Goal: Information Seeking & Learning: Learn about a topic

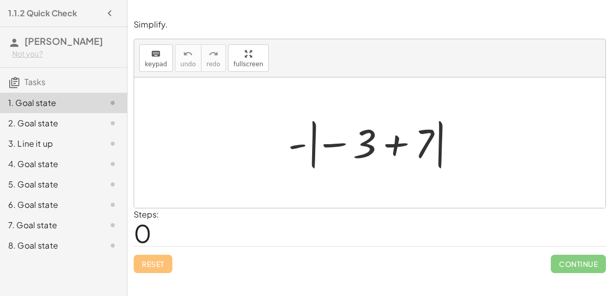
click at [183, 150] on div at bounding box center [369, 143] width 471 height 131
click at [340, 145] on div at bounding box center [374, 143] width 182 height 57
click at [392, 135] on div at bounding box center [374, 143] width 182 height 57
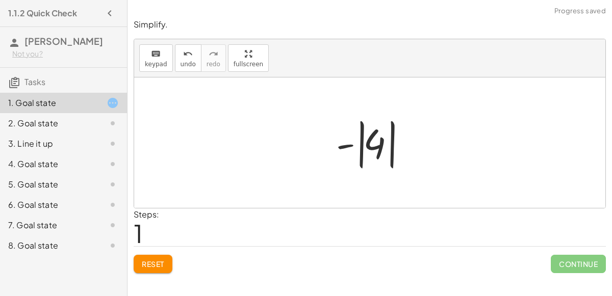
click at [370, 157] on div at bounding box center [374, 143] width 86 height 57
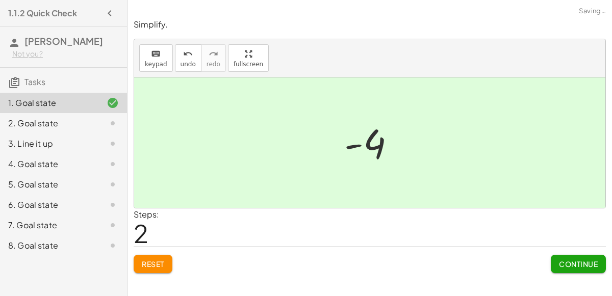
click at [369, 146] on div at bounding box center [373, 143] width 69 height 50
click at [557, 263] on button "Continue" at bounding box center [578, 264] width 55 height 18
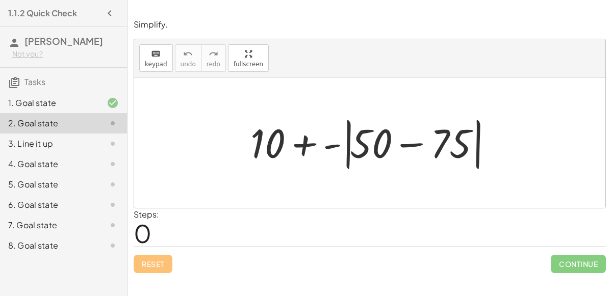
click at [396, 146] on div at bounding box center [373, 143] width 257 height 59
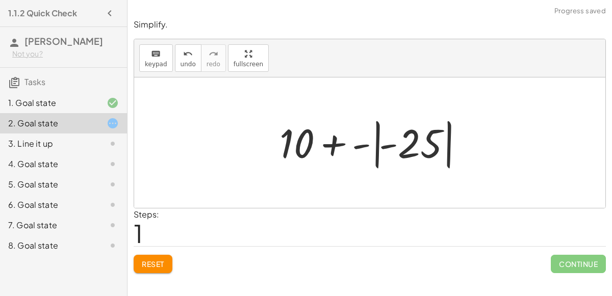
click at [308, 139] on div at bounding box center [373, 143] width 199 height 57
click at [369, 147] on div at bounding box center [373, 143] width 199 height 57
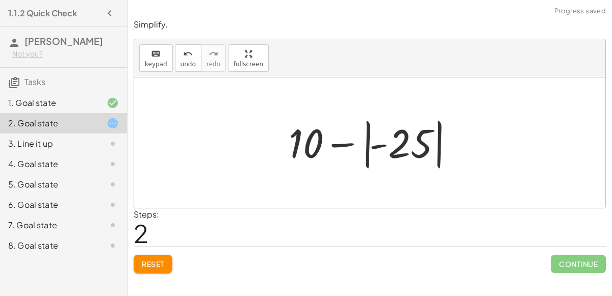
click at [419, 140] on div at bounding box center [373, 143] width 180 height 57
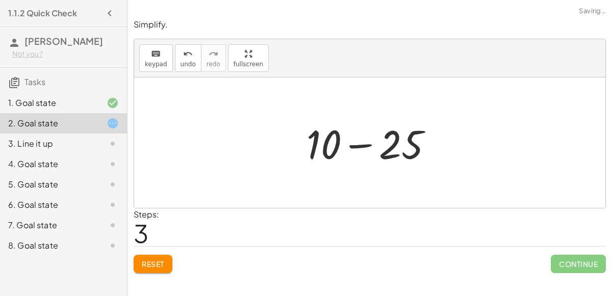
click at [323, 144] on div at bounding box center [373, 143] width 145 height 53
click at [358, 144] on div at bounding box center [373, 143] width 145 height 53
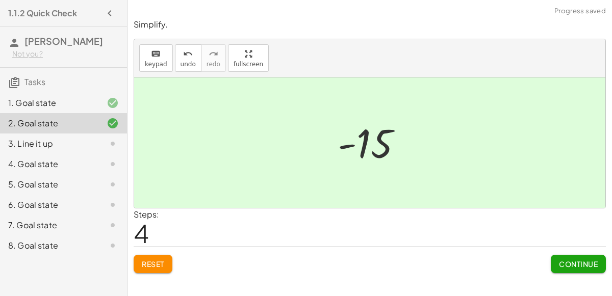
click at [586, 265] on span "Continue" at bounding box center [578, 264] width 39 height 9
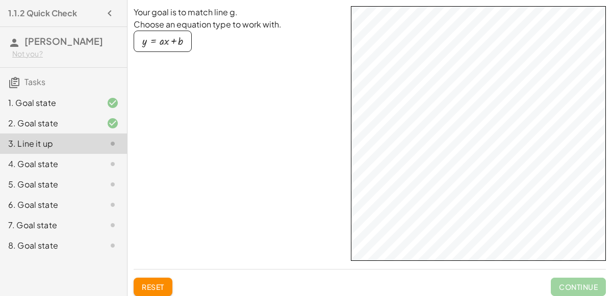
click at [147, 41] on div "button" at bounding box center [162, 41] width 41 height 11
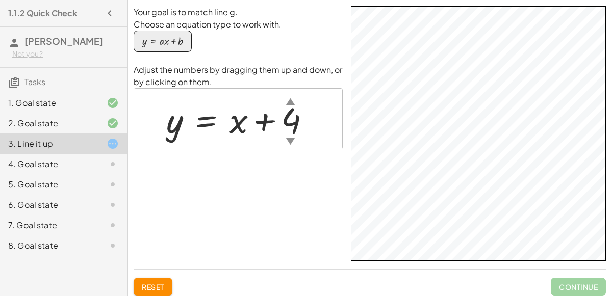
click at [257, 130] on div at bounding box center [242, 119] width 162 height 46
click at [288, 138] on div "▼" at bounding box center [290, 141] width 9 height 13
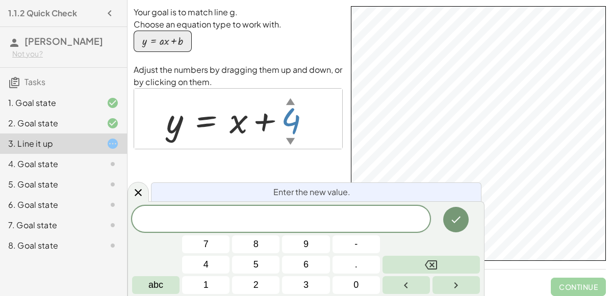
click at [33, 163] on div "4. Goal state" at bounding box center [49, 164] width 82 height 12
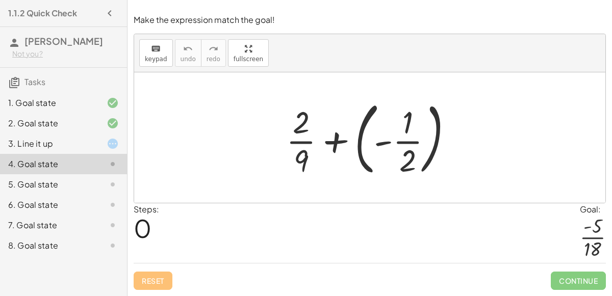
click at [374, 134] on div at bounding box center [373, 137] width 185 height 85
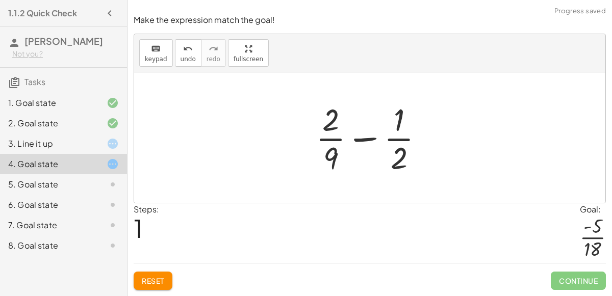
click at [377, 137] on div at bounding box center [374, 137] width 126 height 79
click at [340, 139] on div at bounding box center [374, 137] width 126 height 79
click at [164, 282] on span "Reset" at bounding box center [153, 280] width 22 height 9
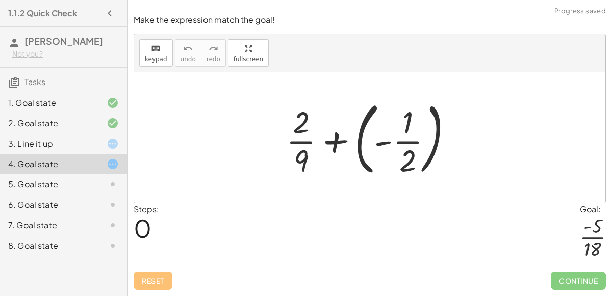
click at [304, 158] on div at bounding box center [373, 137] width 185 height 85
click at [406, 166] on div at bounding box center [373, 137] width 185 height 85
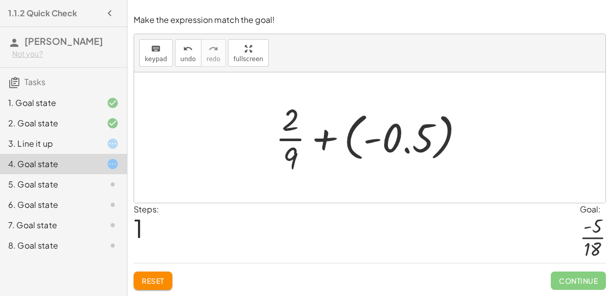
click at [357, 142] on div at bounding box center [373, 137] width 207 height 79
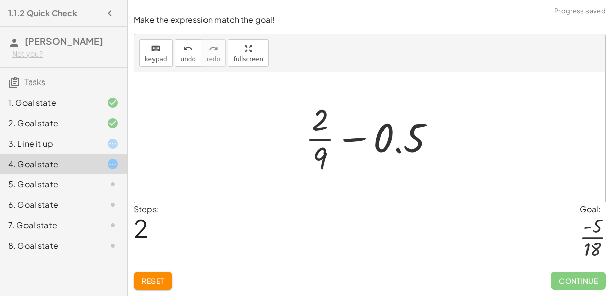
click at [338, 135] on div at bounding box center [374, 137] width 148 height 79
click at [342, 142] on div at bounding box center [374, 137] width 148 height 79
click at [317, 127] on div at bounding box center [374, 137] width 148 height 79
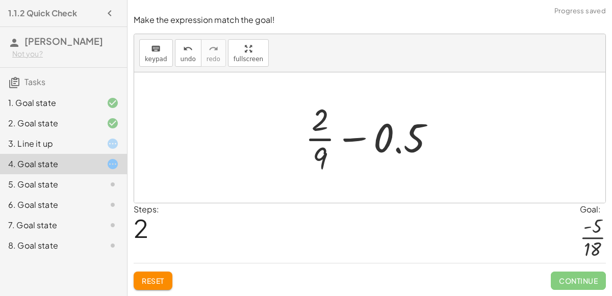
click at [317, 127] on div at bounding box center [374, 137] width 148 height 79
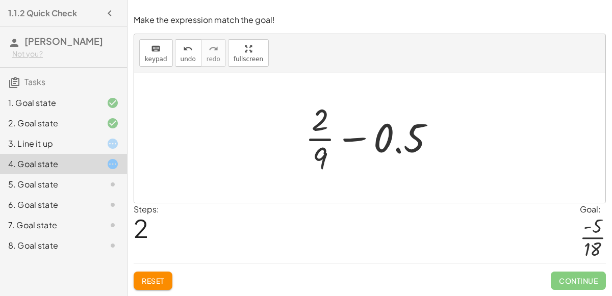
click at [317, 127] on div at bounding box center [374, 137] width 148 height 79
click at [160, 275] on button "Reset" at bounding box center [153, 281] width 39 height 18
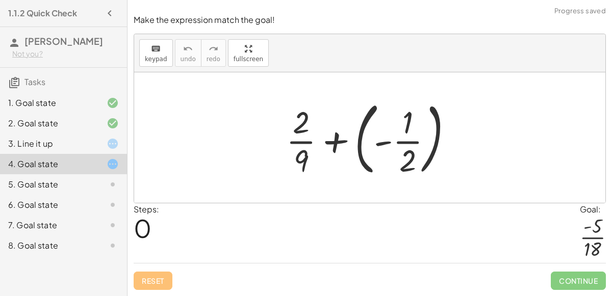
click at [332, 142] on div at bounding box center [373, 137] width 185 height 85
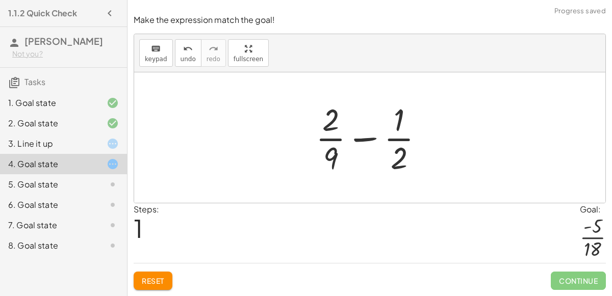
click at [392, 160] on div at bounding box center [374, 137] width 126 height 79
click at [329, 162] on div at bounding box center [374, 137] width 126 height 79
click at [363, 138] on div at bounding box center [374, 137] width 126 height 79
click at [154, 60] on span "keypad" at bounding box center [156, 59] width 22 height 7
click at [335, 125] on div at bounding box center [330, 120] width 17 height 36
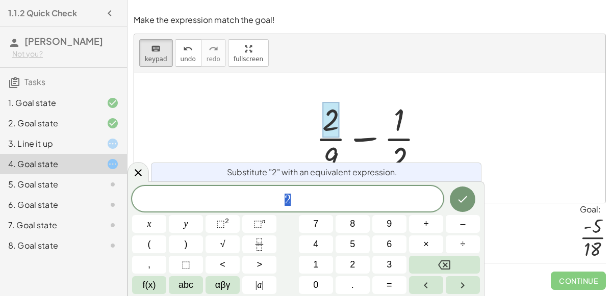
click at [286, 120] on div at bounding box center [369, 137] width 471 height 131
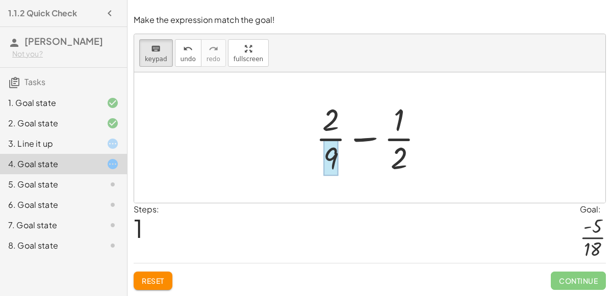
click at [331, 159] on div at bounding box center [330, 158] width 15 height 36
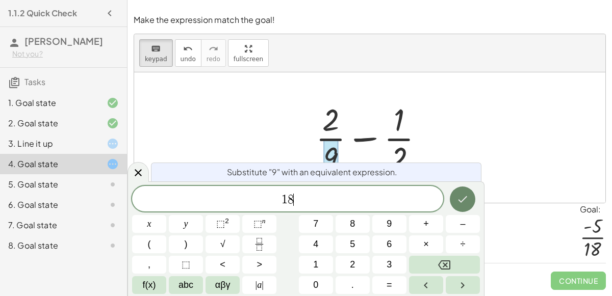
click at [456, 194] on icon "Done" at bounding box center [462, 199] width 12 height 12
click at [458, 196] on icon "Done" at bounding box center [462, 199] width 12 height 12
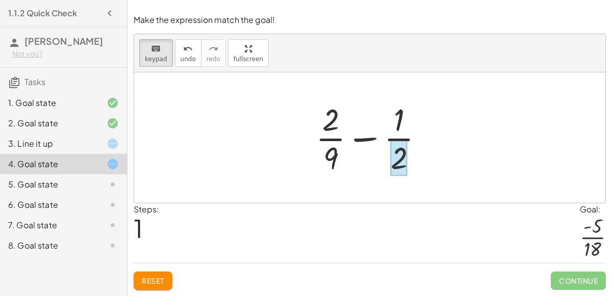
click at [397, 164] on div at bounding box center [399, 158] width 17 height 36
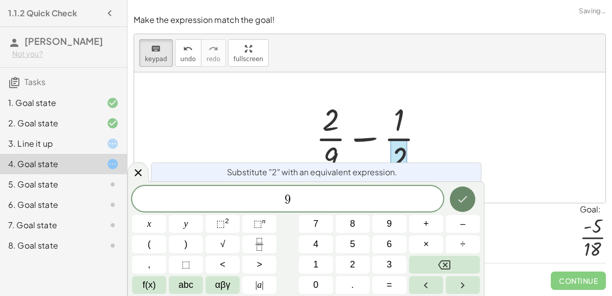
click at [461, 199] on icon "Done" at bounding box center [462, 199] width 12 height 12
click at [215, 79] on div at bounding box center [369, 137] width 471 height 131
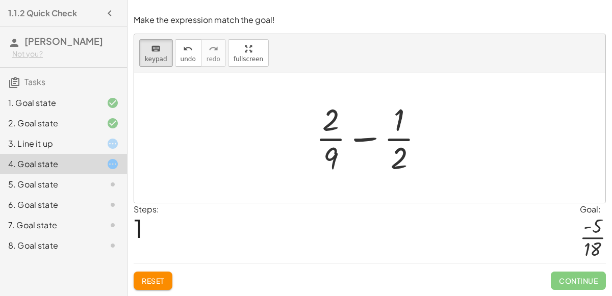
click at [363, 140] on div at bounding box center [374, 137] width 126 height 79
click at [338, 158] on div at bounding box center [374, 137] width 126 height 79
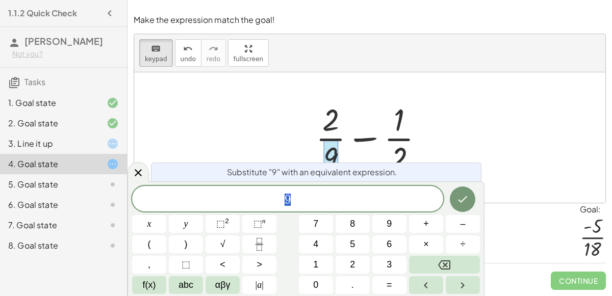
click at [338, 158] on div at bounding box center [374, 137] width 126 height 79
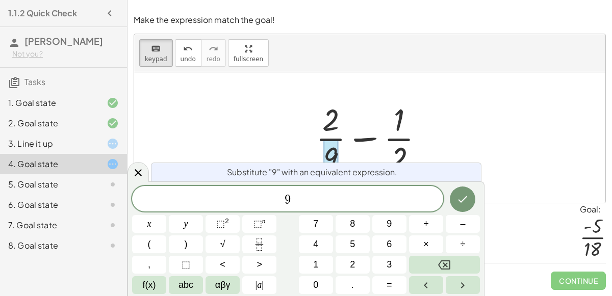
click at [338, 158] on div at bounding box center [374, 137] width 126 height 79
click at [460, 198] on icon "Done" at bounding box center [462, 199] width 12 height 12
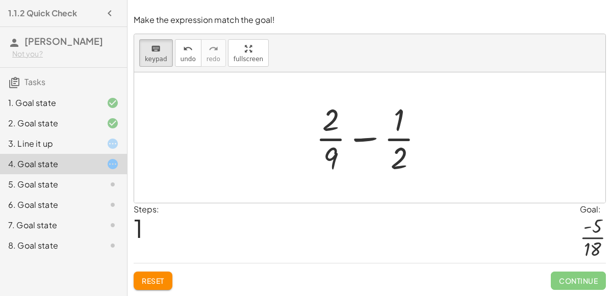
click at [137, 278] on button "Reset" at bounding box center [153, 281] width 39 height 18
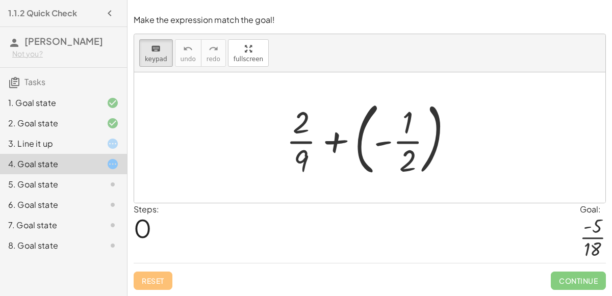
click at [292, 213] on div "Steps: 0 Goal: · - 5 · 18" at bounding box center [370, 233] width 472 height 60
click at [357, 137] on div at bounding box center [373, 137] width 185 height 85
click at [380, 143] on div at bounding box center [373, 137] width 185 height 85
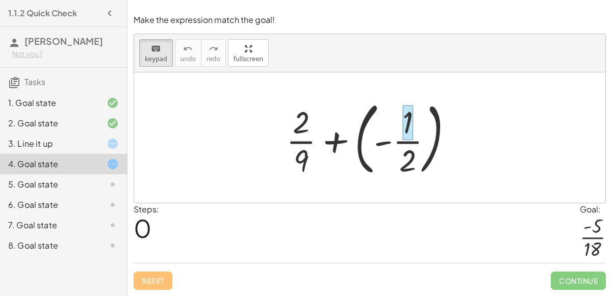
click at [411, 138] on div at bounding box center [407, 123] width 11 height 36
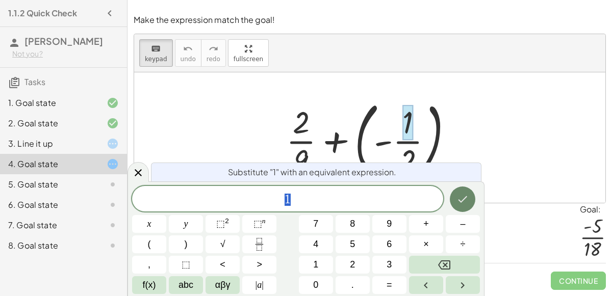
click at [464, 198] on icon "Done" at bounding box center [462, 199] width 12 height 12
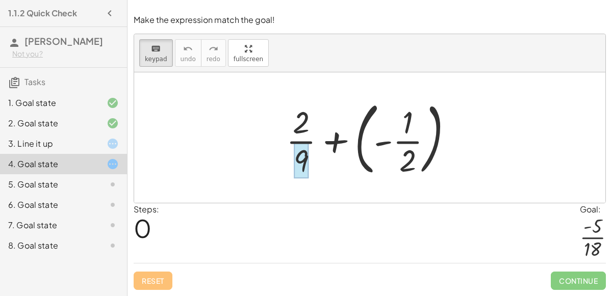
click at [302, 154] on div at bounding box center [301, 161] width 15 height 36
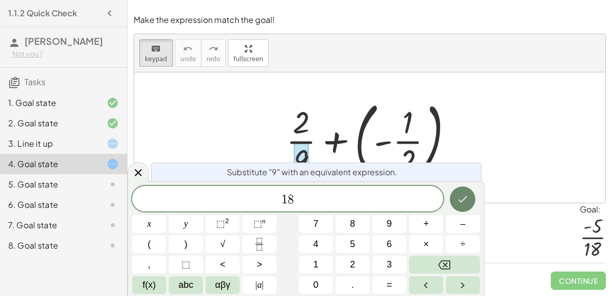
click at [457, 191] on button "Done" at bounding box center [462, 199] width 25 height 25
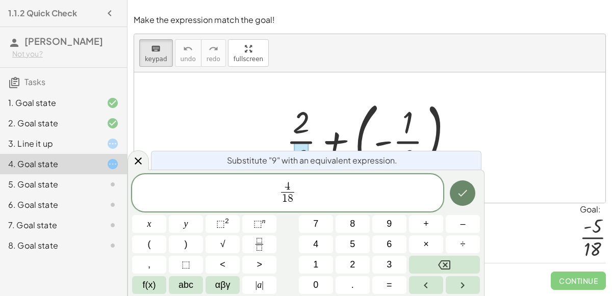
click at [461, 195] on icon "Done" at bounding box center [462, 193] width 12 height 12
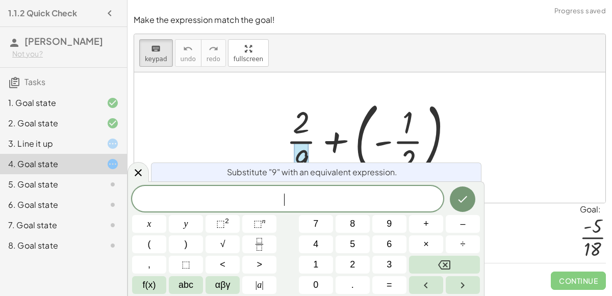
click at [247, 116] on div at bounding box center [369, 137] width 471 height 131
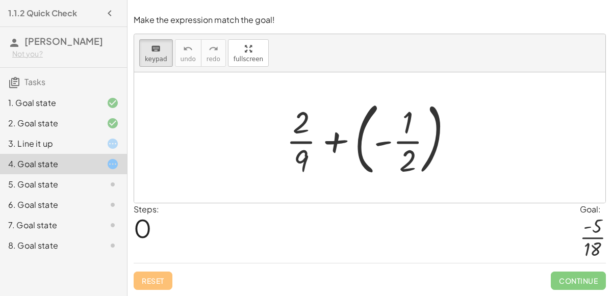
click at [326, 140] on div at bounding box center [373, 137] width 185 height 85
click at [302, 141] on div at bounding box center [301, 123] width 17 height 36
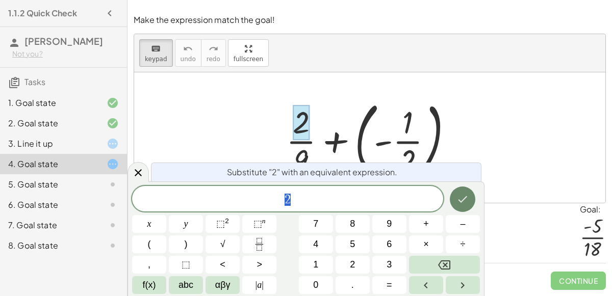
click at [463, 194] on icon "Done" at bounding box center [462, 199] width 12 height 12
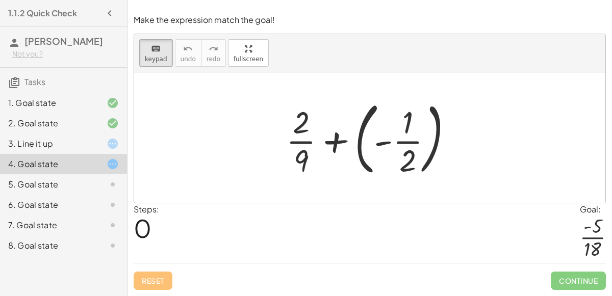
click at [357, 136] on div at bounding box center [373, 137] width 185 height 85
click at [396, 143] on div at bounding box center [373, 137] width 185 height 85
click at [341, 132] on div at bounding box center [373, 137] width 185 height 85
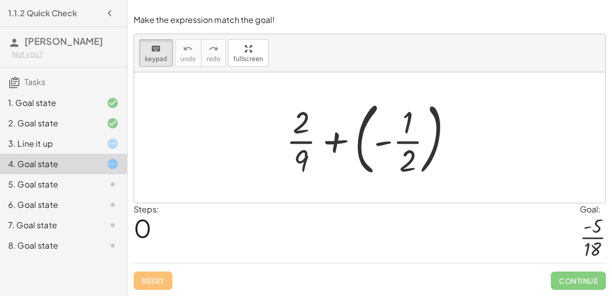
click at [341, 132] on div at bounding box center [373, 137] width 185 height 85
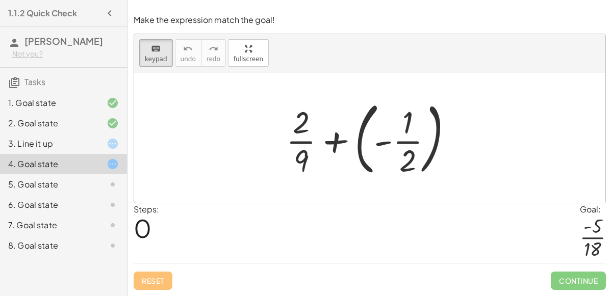
click at [333, 139] on div at bounding box center [373, 137] width 185 height 85
click at [356, 142] on div at bounding box center [373, 137] width 185 height 85
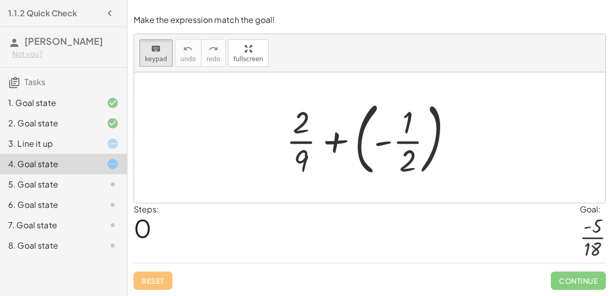
click at [333, 131] on div at bounding box center [373, 137] width 185 height 85
click at [339, 141] on div at bounding box center [373, 137] width 185 height 85
click at [346, 151] on div at bounding box center [373, 137] width 185 height 85
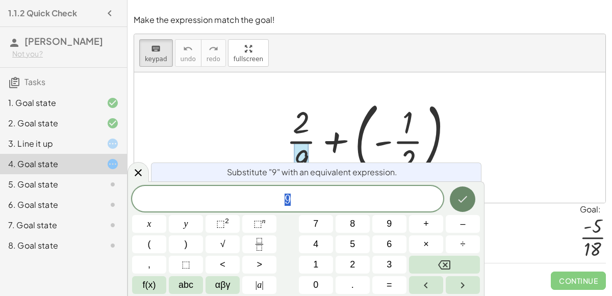
click at [460, 202] on icon "Done" at bounding box center [462, 199] width 9 height 7
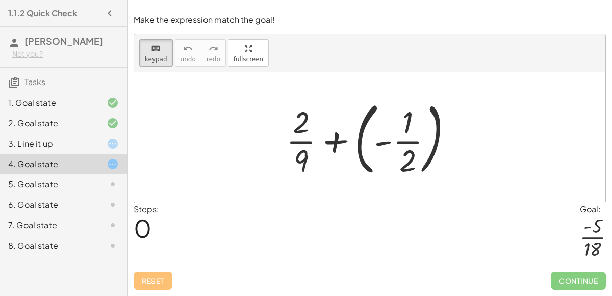
click at [357, 140] on div at bounding box center [373, 137] width 185 height 85
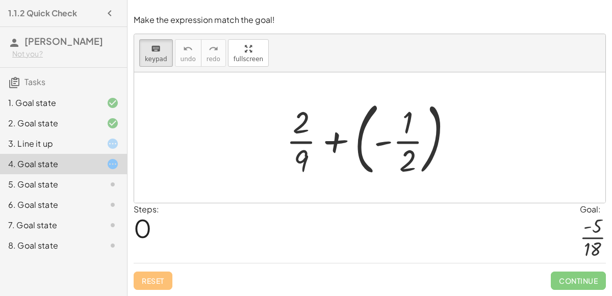
click at [357, 140] on div at bounding box center [373, 137] width 185 height 85
click at [382, 144] on div at bounding box center [373, 137] width 185 height 85
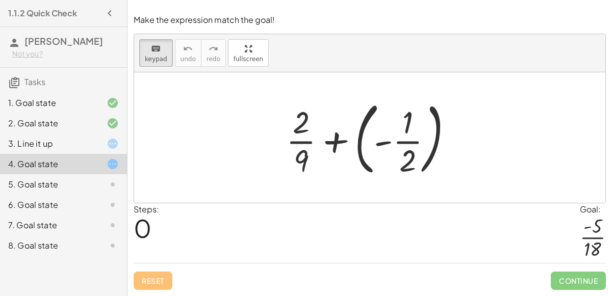
click at [344, 140] on div at bounding box center [373, 137] width 185 height 85
click at [311, 141] on div at bounding box center [373, 137] width 185 height 85
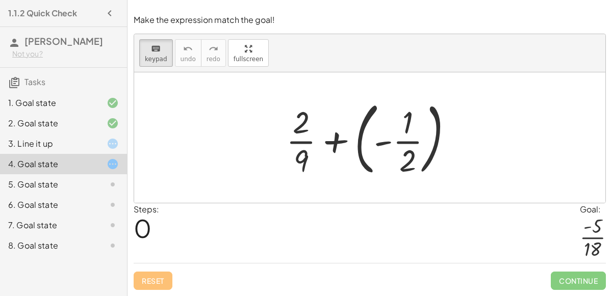
click at [311, 141] on div at bounding box center [373, 137] width 185 height 85
click at [417, 152] on div at bounding box center [373, 137] width 185 height 85
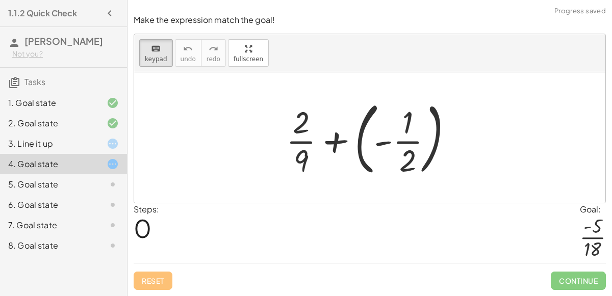
click at [337, 143] on div at bounding box center [373, 137] width 185 height 85
click at [385, 142] on div at bounding box center [373, 137] width 185 height 85
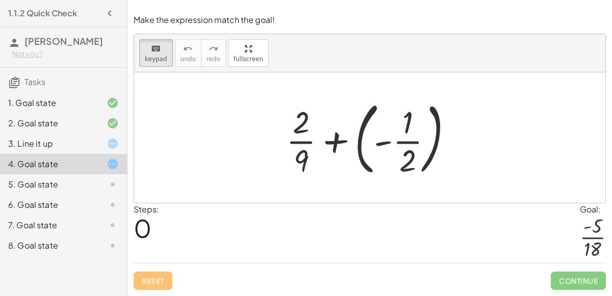
click at [385, 142] on div at bounding box center [373, 137] width 185 height 85
click at [382, 148] on div at bounding box center [373, 137] width 185 height 85
click at [382, 145] on div at bounding box center [373, 137] width 185 height 85
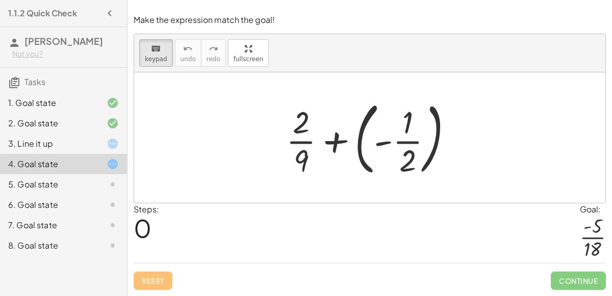
click at [382, 145] on div at bounding box center [373, 137] width 185 height 85
click at [402, 146] on div at bounding box center [407, 161] width 17 height 36
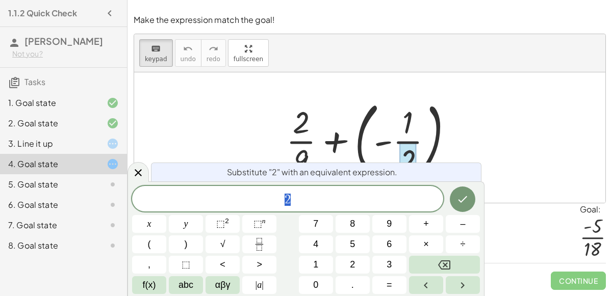
click at [490, 158] on div at bounding box center [369, 137] width 471 height 131
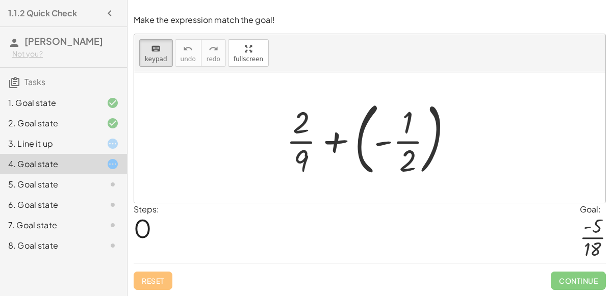
click at [332, 136] on div at bounding box center [373, 137] width 185 height 85
click at [315, 133] on div at bounding box center [373, 137] width 185 height 85
click at [143, 231] on span "0" at bounding box center [143, 228] width 18 height 31
click at [143, 280] on div "Reset Continue" at bounding box center [370, 276] width 472 height 27
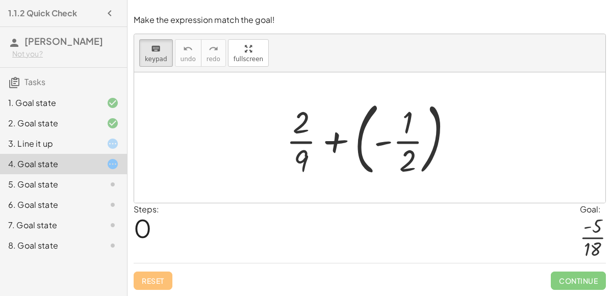
click at [388, 151] on div at bounding box center [373, 137] width 185 height 85
click at [334, 143] on div at bounding box center [373, 137] width 185 height 85
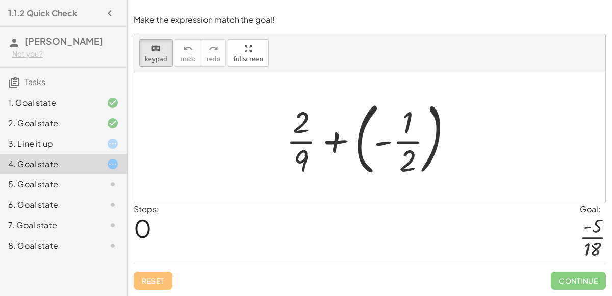
click at [334, 143] on div at bounding box center [373, 137] width 185 height 85
click at [358, 136] on div at bounding box center [373, 137] width 185 height 85
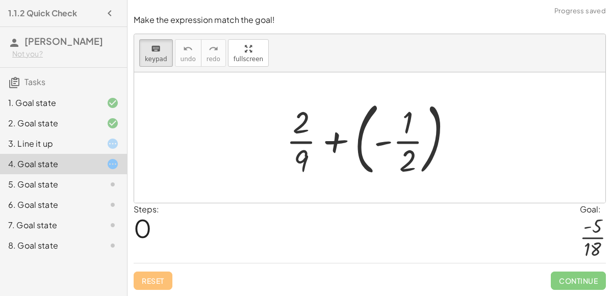
click at [358, 136] on div at bounding box center [373, 137] width 185 height 85
click at [346, 136] on div at bounding box center [373, 137] width 185 height 85
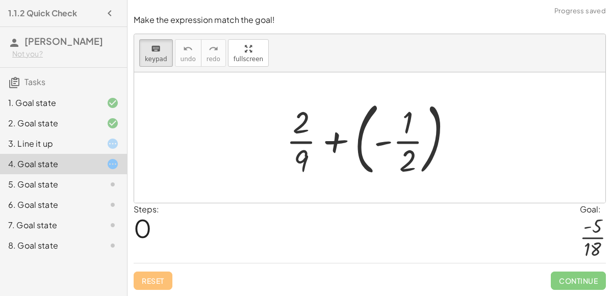
click at [331, 138] on div at bounding box center [373, 137] width 185 height 85
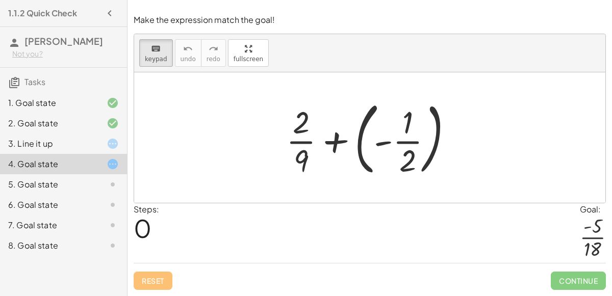
click at [331, 138] on div at bounding box center [373, 137] width 185 height 85
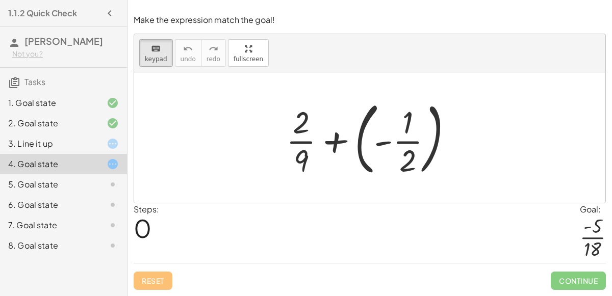
click at [331, 138] on div at bounding box center [373, 137] width 185 height 85
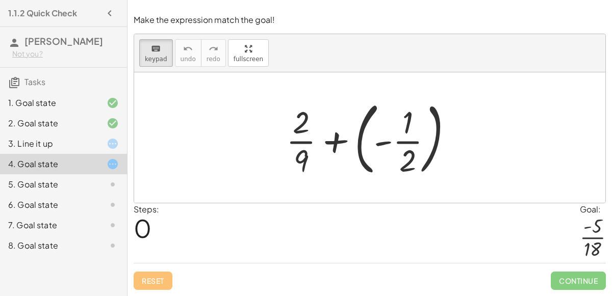
click at [331, 138] on div at bounding box center [373, 137] width 185 height 85
click at [330, 141] on div at bounding box center [373, 137] width 185 height 85
click at [37, 184] on div "5. Goal state" at bounding box center [49, 184] width 82 height 12
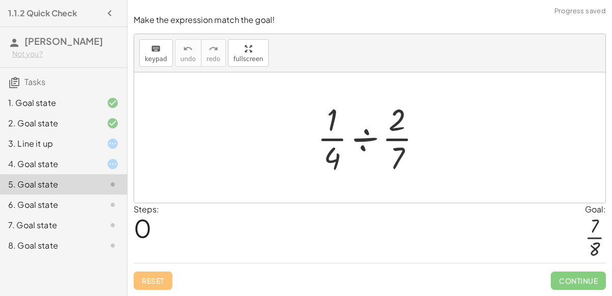
click at [29, 161] on div "4. Goal state" at bounding box center [49, 164] width 82 height 12
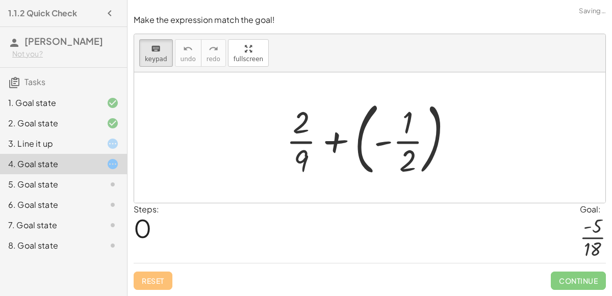
click at [327, 139] on div at bounding box center [373, 137] width 185 height 85
click at [372, 141] on div at bounding box center [373, 137] width 185 height 85
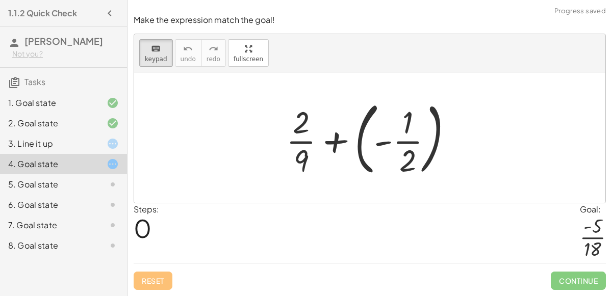
click at [372, 141] on div at bounding box center [373, 137] width 185 height 85
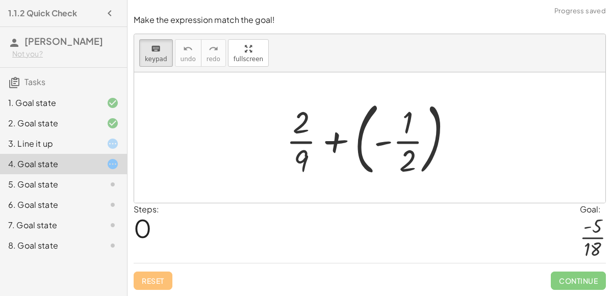
click at [372, 141] on div at bounding box center [373, 137] width 185 height 85
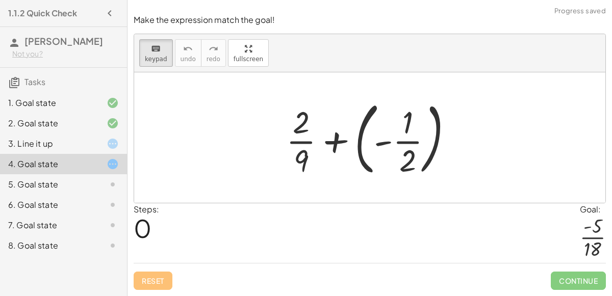
click at [372, 141] on div at bounding box center [373, 137] width 185 height 85
click at [292, 164] on div at bounding box center [373, 137] width 185 height 85
click at [301, 164] on div at bounding box center [301, 161] width 15 height 36
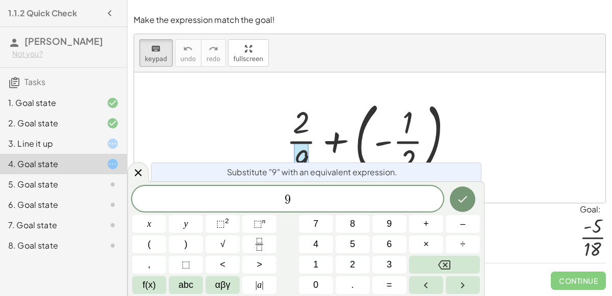
click at [312, 174] on span "Substitute "9" with an equivalent expression." at bounding box center [312, 172] width 170 height 12
click at [458, 198] on icon "Done" at bounding box center [462, 199] width 12 height 12
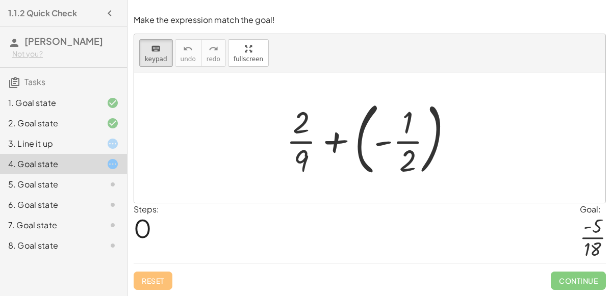
click at [458, 198] on div at bounding box center [369, 137] width 471 height 131
click at [346, 139] on div at bounding box center [373, 137] width 185 height 85
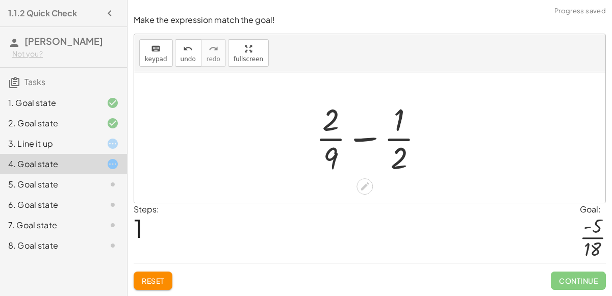
click at [351, 139] on div at bounding box center [374, 137] width 126 height 79
click at [360, 138] on div at bounding box center [374, 137] width 126 height 79
click at [360, 138] on div at bounding box center [374, 137] width 172 height 79
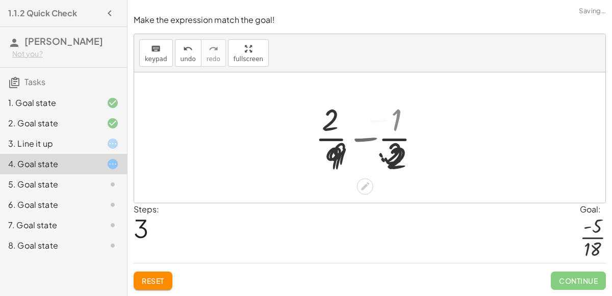
click at [360, 138] on div at bounding box center [373, 137] width 125 height 79
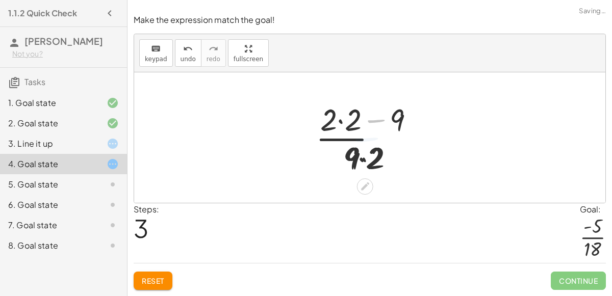
click at [360, 138] on div at bounding box center [373, 137] width 125 height 79
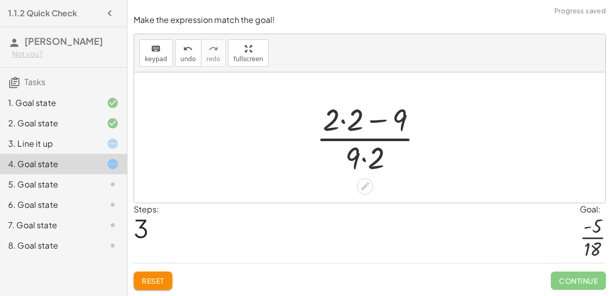
click at [362, 159] on div at bounding box center [373, 137] width 125 height 79
click at [350, 127] on div at bounding box center [373, 137] width 125 height 79
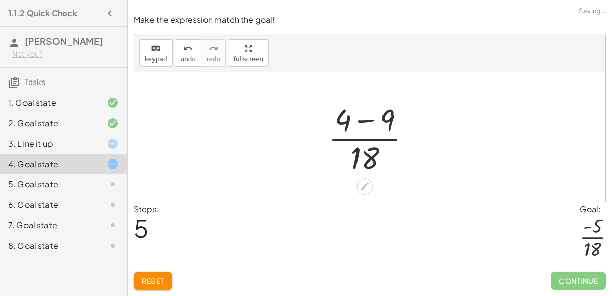
click at [381, 121] on div at bounding box center [373, 137] width 101 height 79
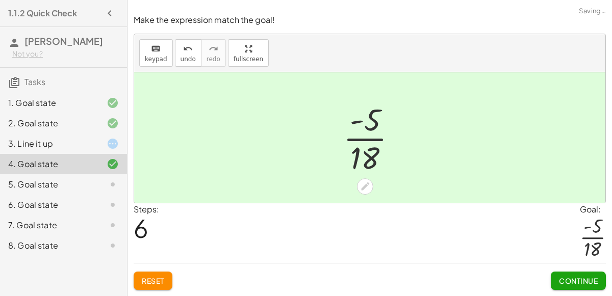
click at [365, 126] on div at bounding box center [374, 137] width 72 height 79
click at [580, 283] on span "Continue" at bounding box center [578, 280] width 39 height 9
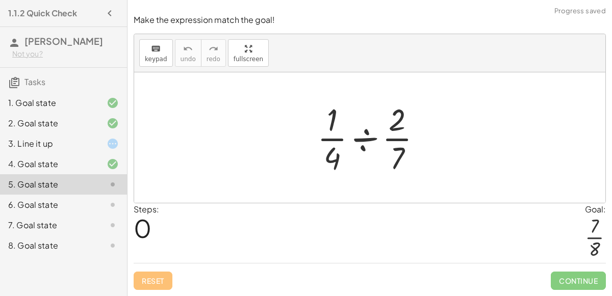
click at [352, 147] on div at bounding box center [373, 137] width 123 height 79
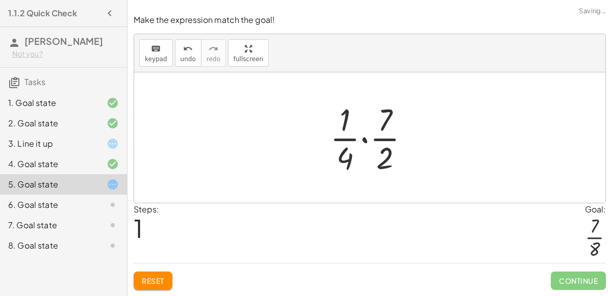
click at [349, 151] on div at bounding box center [374, 137] width 98 height 79
click at [343, 154] on div at bounding box center [374, 137] width 98 height 79
click at [337, 128] on div at bounding box center [374, 137] width 98 height 79
click at [378, 145] on div at bounding box center [374, 137] width 98 height 79
click at [382, 160] on div at bounding box center [374, 137] width 98 height 79
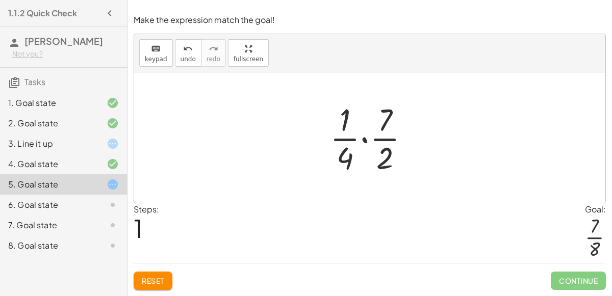
click at [381, 117] on div at bounding box center [374, 137] width 98 height 79
click at [341, 120] on div at bounding box center [374, 137] width 98 height 79
click at [372, 143] on div at bounding box center [374, 137] width 98 height 79
click at [372, 143] on div at bounding box center [374, 137] width 123 height 79
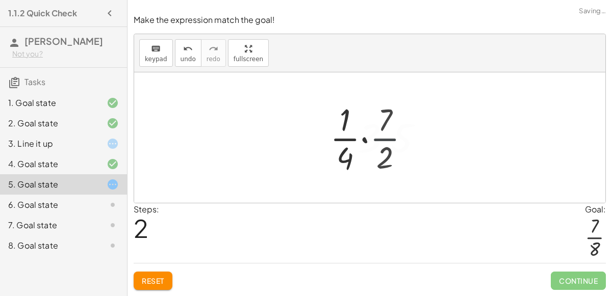
click at [372, 143] on div at bounding box center [374, 137] width 123 height 79
click at [372, 143] on div at bounding box center [373, 138] width 123 height 50
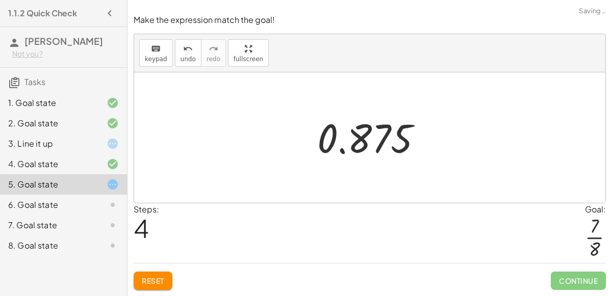
click at [372, 143] on div at bounding box center [373, 138] width 123 height 50
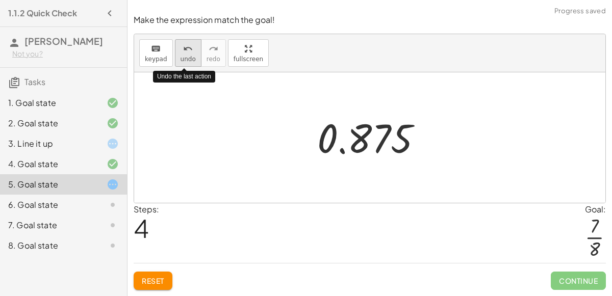
click at [183, 55] on icon "undo" at bounding box center [188, 49] width 10 height 12
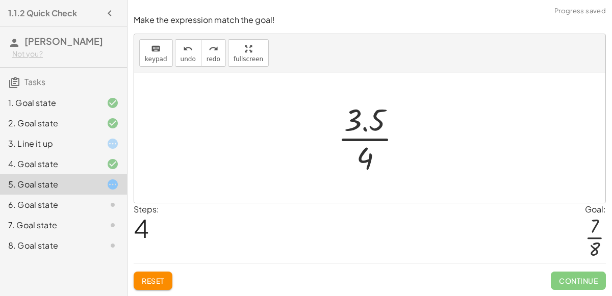
click at [365, 117] on div at bounding box center [373, 137] width 83 height 79
click at [355, 161] on div at bounding box center [373, 137] width 83 height 79
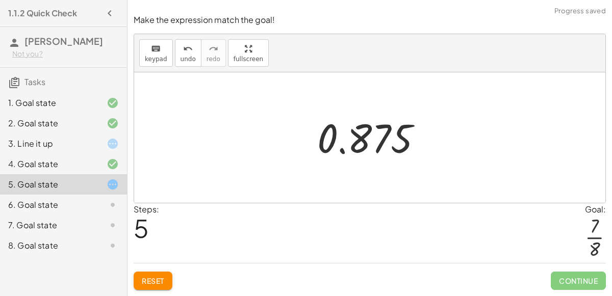
click at [352, 149] on div at bounding box center [373, 138] width 123 height 50
click at [372, 143] on div at bounding box center [373, 138] width 123 height 50
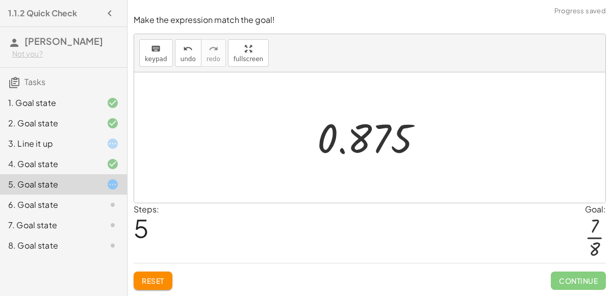
click at [372, 143] on div at bounding box center [373, 138] width 123 height 50
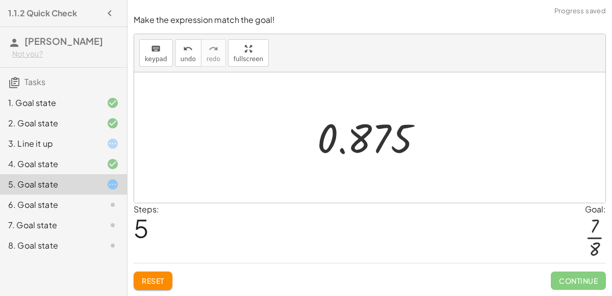
click at [372, 143] on div at bounding box center [373, 138] width 123 height 50
click at [371, 143] on div at bounding box center [373, 138] width 123 height 50
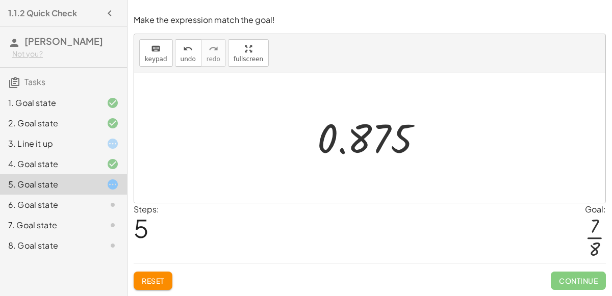
click at [371, 143] on div at bounding box center [373, 138] width 123 height 50
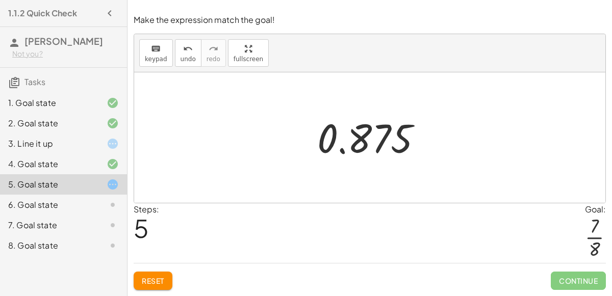
click at [371, 143] on div at bounding box center [373, 138] width 123 height 50
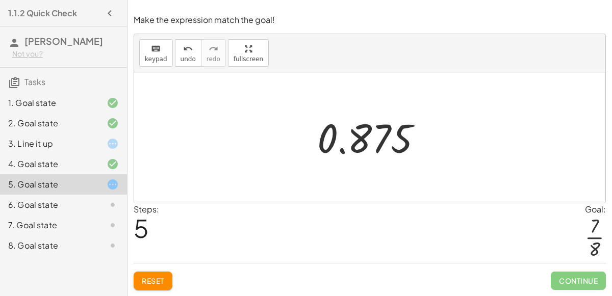
click at [371, 143] on div at bounding box center [373, 138] width 123 height 50
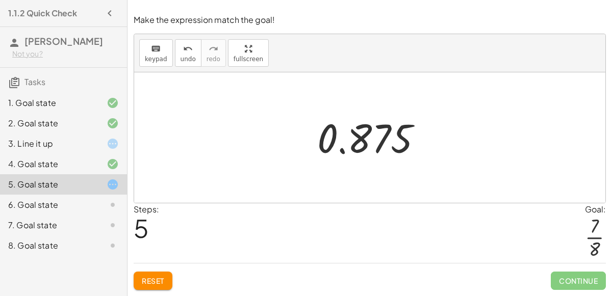
click at [371, 143] on div at bounding box center [373, 138] width 123 height 50
click at [148, 284] on span "Reset" at bounding box center [153, 280] width 22 height 9
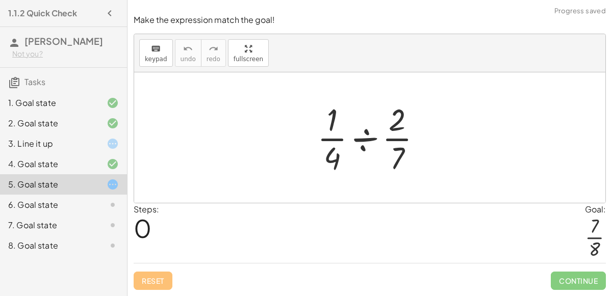
click at [406, 160] on div at bounding box center [373, 137] width 123 height 79
click at [395, 157] on div at bounding box center [373, 137] width 123 height 79
click at [323, 125] on div at bounding box center [373, 137] width 123 height 79
click at [356, 140] on div at bounding box center [373, 137] width 123 height 79
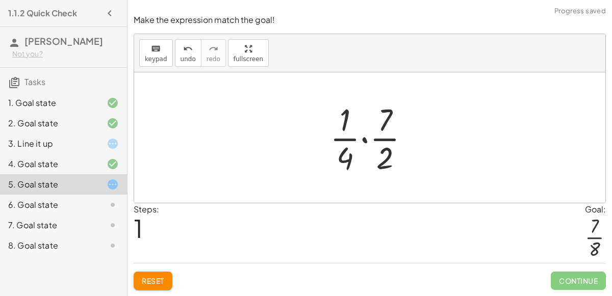
click at [348, 114] on div at bounding box center [374, 137] width 98 height 79
click at [390, 122] on div at bounding box center [374, 137] width 98 height 79
click at [383, 148] on div at bounding box center [374, 137] width 98 height 79
click at [362, 140] on div at bounding box center [374, 137] width 98 height 79
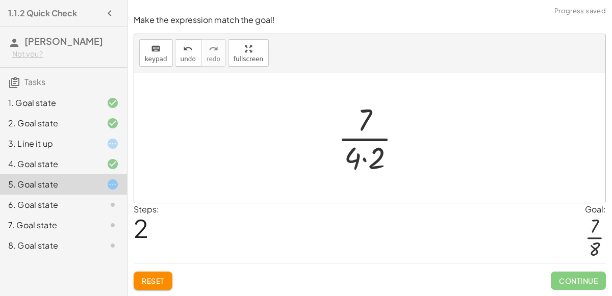
click at [358, 158] on div at bounding box center [373, 137] width 82 height 79
click at [372, 158] on div at bounding box center [373, 137] width 82 height 79
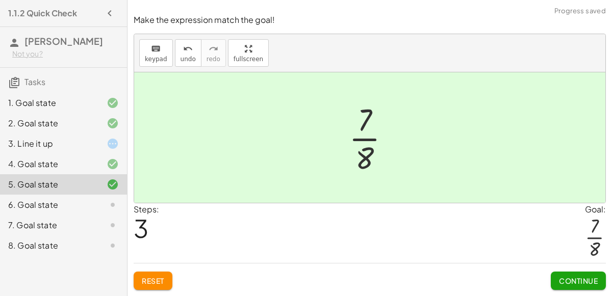
click at [551, 279] on button "Continue" at bounding box center [578, 281] width 55 height 18
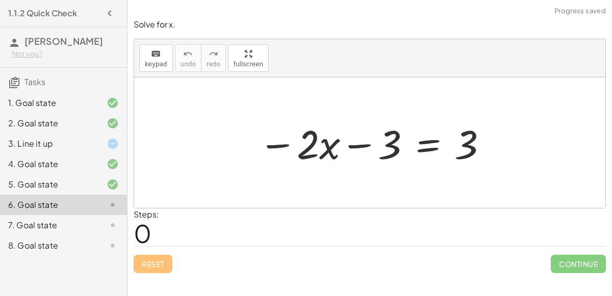
click at [446, 147] on div at bounding box center [373, 143] width 240 height 53
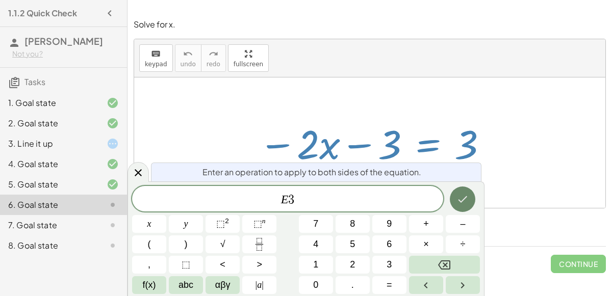
click at [457, 201] on icon "Done" at bounding box center [462, 199] width 12 height 12
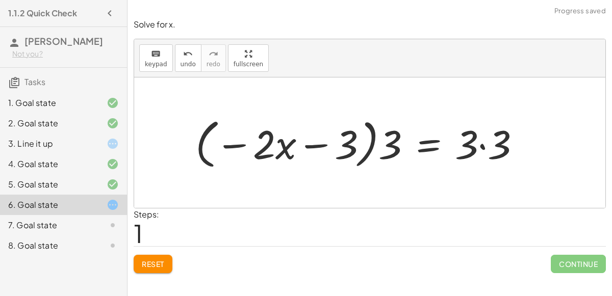
click at [387, 148] on div at bounding box center [362, 143] width 344 height 59
click at [313, 123] on div at bounding box center [362, 143] width 344 height 59
click at [276, 149] on div at bounding box center [362, 143] width 344 height 59
click at [511, 148] on div at bounding box center [362, 143] width 344 height 59
click at [386, 139] on div at bounding box center [343, 143] width 307 height 59
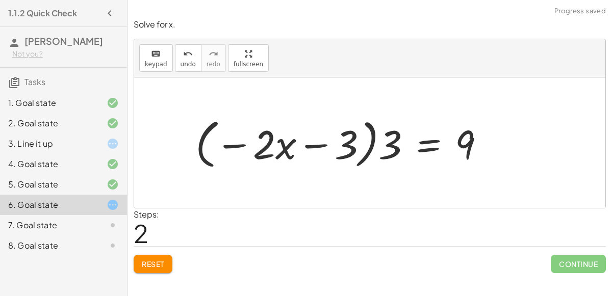
click at [345, 139] on div at bounding box center [343, 143] width 307 height 59
click at [375, 148] on div at bounding box center [343, 143] width 307 height 59
click at [278, 133] on div at bounding box center [343, 143] width 307 height 59
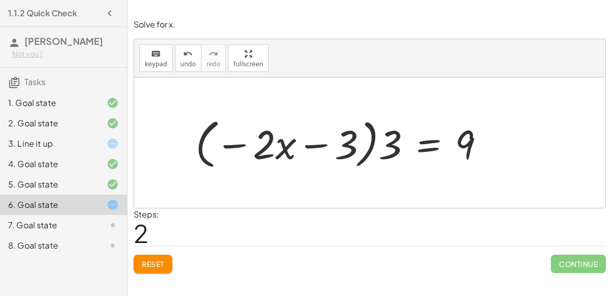
click at [278, 133] on div at bounding box center [343, 143] width 307 height 59
click at [156, 256] on button "Reset" at bounding box center [153, 264] width 39 height 18
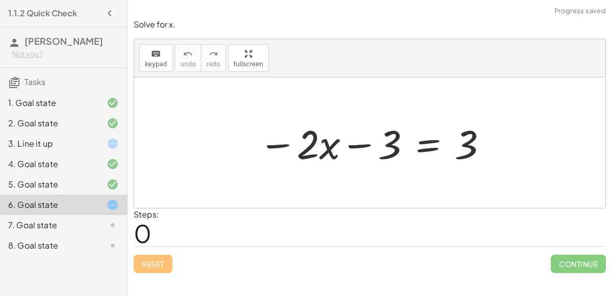
click at [353, 142] on div at bounding box center [373, 143] width 240 height 53
click at [413, 120] on div at bounding box center [373, 143] width 240 height 53
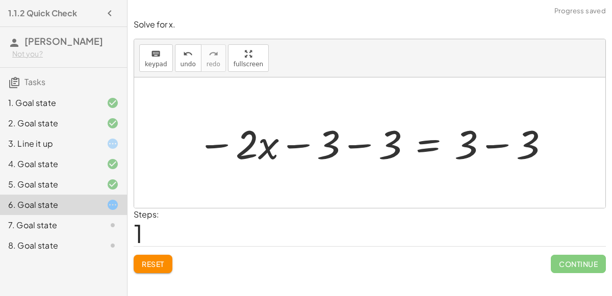
click at [470, 143] on div at bounding box center [373, 143] width 363 height 53
click at [346, 142] on div at bounding box center [373, 143] width 363 height 53
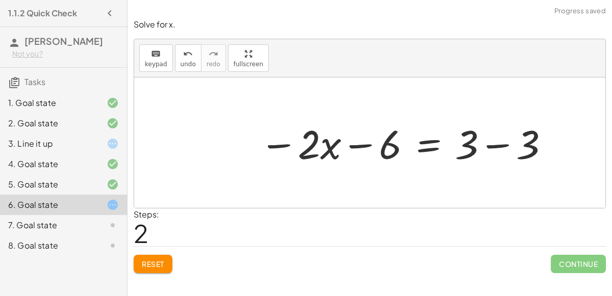
click at [477, 144] on div at bounding box center [404, 143] width 301 height 53
click at [499, 144] on div at bounding box center [404, 143] width 301 height 53
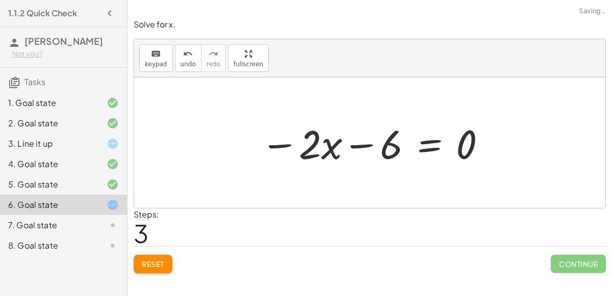
click at [359, 148] on div at bounding box center [373, 143] width 237 height 53
click at [325, 142] on div at bounding box center [373, 143] width 237 height 53
click at [399, 143] on div at bounding box center [373, 143] width 237 height 53
click at [465, 142] on div at bounding box center [373, 143] width 237 height 53
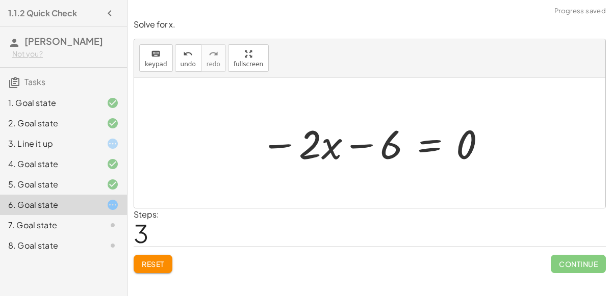
click at [308, 167] on div at bounding box center [373, 143] width 237 height 53
click at [157, 255] on button "Reset" at bounding box center [153, 264] width 39 height 18
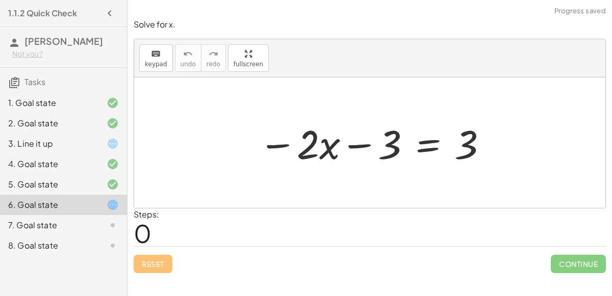
click at [431, 139] on div at bounding box center [373, 143] width 240 height 53
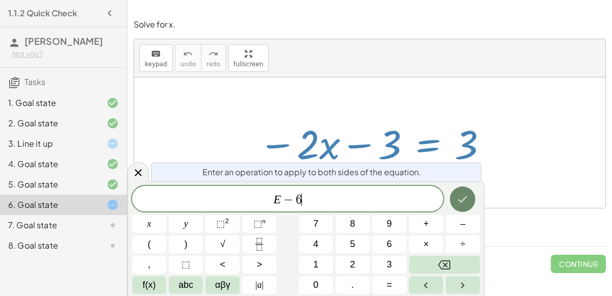
click at [458, 194] on icon "Done" at bounding box center [462, 199] width 12 height 12
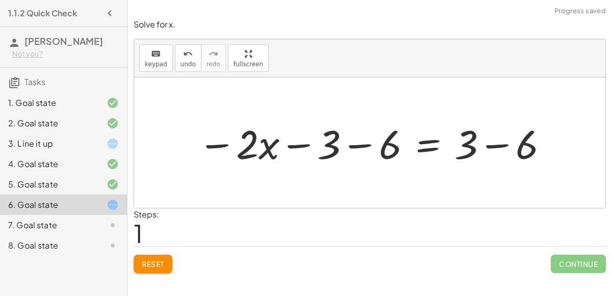
click at [141, 265] on button "Reset" at bounding box center [153, 264] width 39 height 18
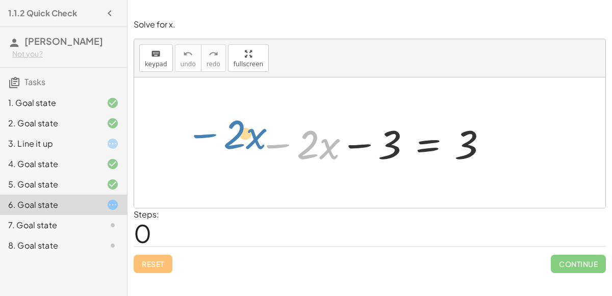
drag, startPoint x: 278, startPoint y: 144, endPoint x: 216, endPoint y: 141, distance: 62.3
click at [216, 141] on div "− · 2 · x − · 2 · x − 3 = 3" at bounding box center [369, 143] width 471 height 131
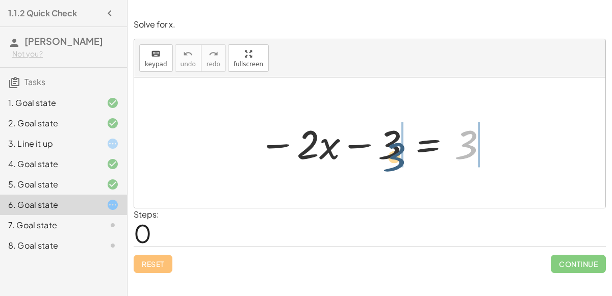
drag, startPoint x: 465, startPoint y: 148, endPoint x: 378, endPoint y: 158, distance: 87.2
click at [378, 158] on div at bounding box center [373, 143] width 240 height 53
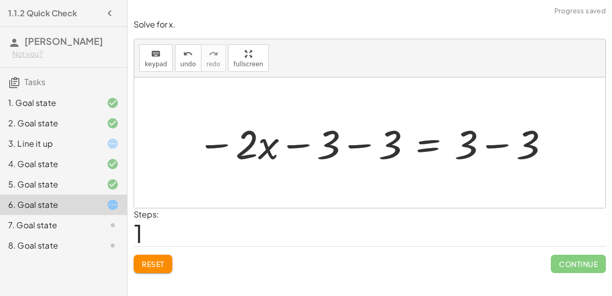
click at [348, 145] on div at bounding box center [373, 143] width 363 height 53
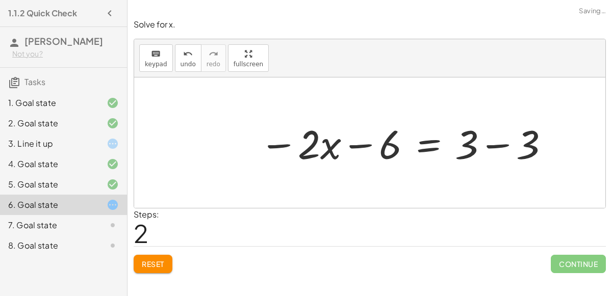
click at [498, 143] on div at bounding box center [404, 143] width 301 height 53
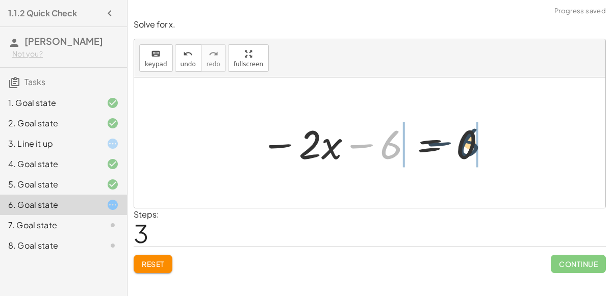
drag, startPoint x: 384, startPoint y: 146, endPoint x: 487, endPoint y: 143, distance: 103.0
click at [487, 143] on div at bounding box center [373, 143] width 237 height 53
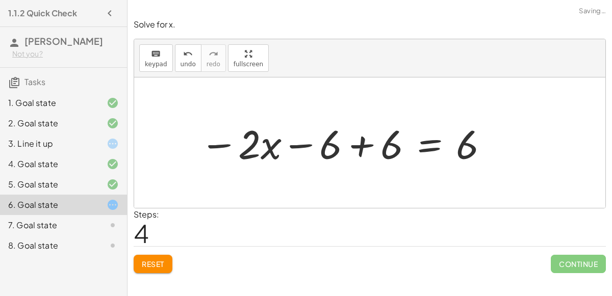
click at [365, 145] on div at bounding box center [345, 143] width 300 height 53
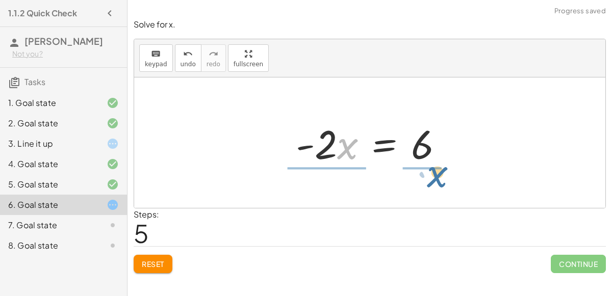
drag, startPoint x: 340, startPoint y: 148, endPoint x: 429, endPoint y: 180, distance: 94.4
click at [429, 180] on div "− · 2 · x − 3 = 3 − · 2 · x − 3 − 3 = + 3 − 3 − · 2 · x − 6 = + 3 − 3 − · 2 · x…" at bounding box center [369, 143] width 471 height 131
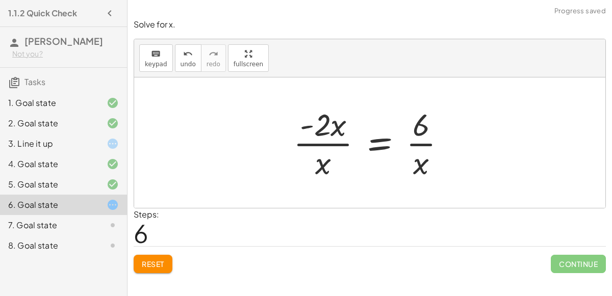
click at [427, 146] on div at bounding box center [373, 143] width 171 height 79
click at [329, 145] on div at bounding box center [373, 143] width 171 height 79
click at [327, 133] on div at bounding box center [373, 143] width 171 height 79
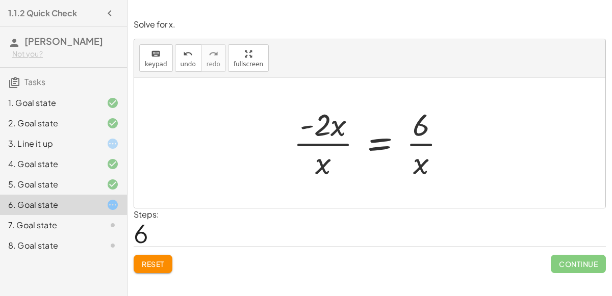
click at [328, 135] on div at bounding box center [373, 143] width 171 height 79
click at [332, 141] on div at bounding box center [373, 143] width 171 height 79
click at [420, 144] on div at bounding box center [373, 143] width 171 height 79
click at [421, 145] on div at bounding box center [373, 143] width 171 height 79
click at [385, 145] on div at bounding box center [373, 143] width 171 height 79
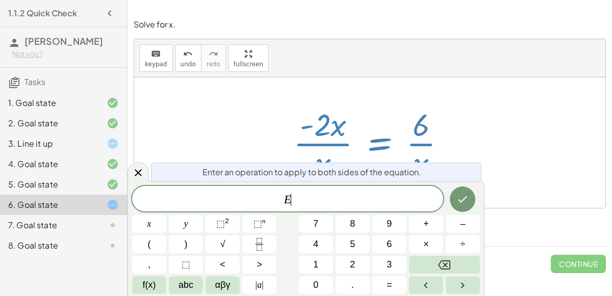
click at [385, 145] on div at bounding box center [373, 143] width 171 height 79
click at [135, 175] on icon at bounding box center [138, 172] width 7 height 7
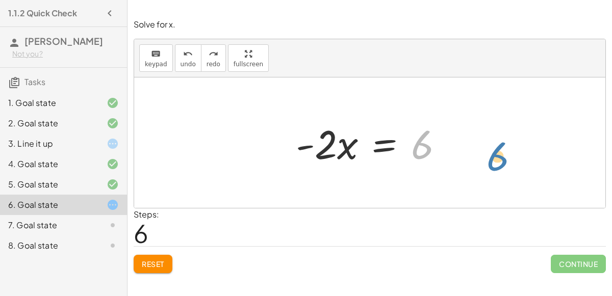
drag, startPoint x: 415, startPoint y: 150, endPoint x: 491, endPoint y: 161, distance: 77.2
click at [491, 161] on div "− · 2 · x − 3 = 3 − · 2 · x − 3 − 3 = + 3 − 3 − · 2 · x − 6 = + 3 − 3 − · 2 · x…" at bounding box center [369, 143] width 471 height 131
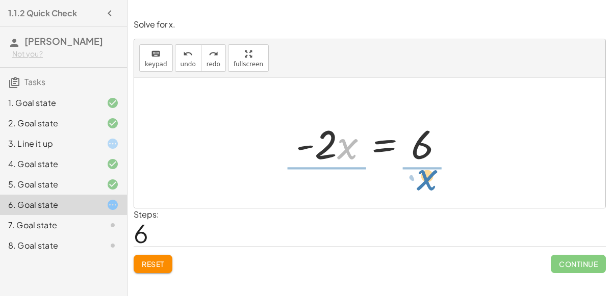
drag, startPoint x: 339, startPoint y: 151, endPoint x: 418, endPoint y: 182, distance: 84.7
click at [418, 182] on div "− · 2 · x − 3 = 3 − · 2 · x − 3 − 3 = + 3 − 3 − · 2 · x − 6 = + 3 − 3 − · 2 · x…" at bounding box center [369, 143] width 471 height 131
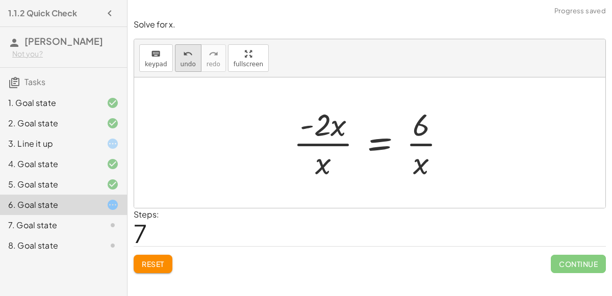
click at [184, 68] on button "undo undo" at bounding box center [188, 58] width 27 height 28
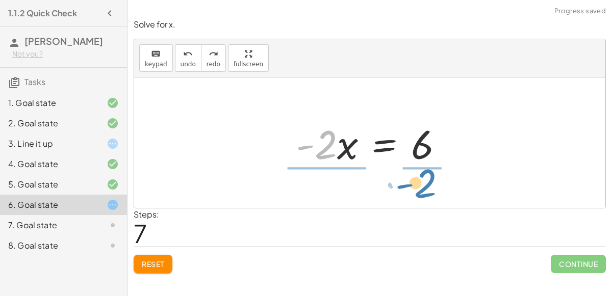
drag, startPoint x: 317, startPoint y: 151, endPoint x: 418, endPoint y: 190, distance: 108.1
click at [418, 190] on div "− · 2 · x − 3 = 3 − · 2 · x − 3 − 3 = + 3 − 3 − · 2 · x − 6 = + 3 − 3 − · 2 · x…" at bounding box center [369, 143] width 471 height 131
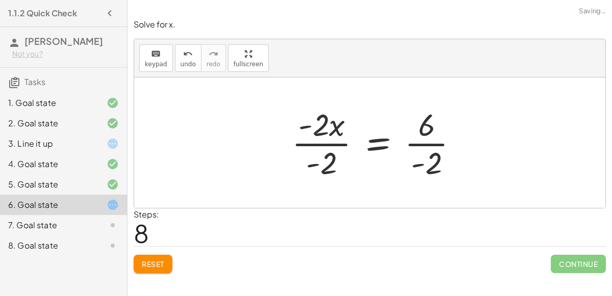
click at [319, 164] on div at bounding box center [379, 143] width 185 height 79
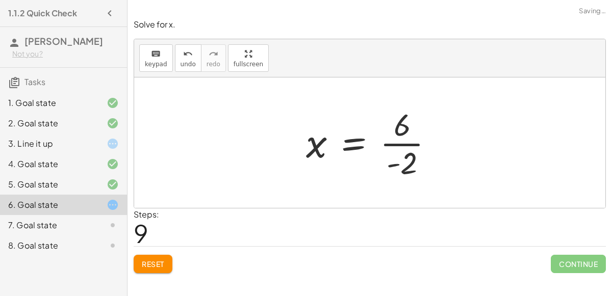
click at [408, 145] on div at bounding box center [374, 143] width 146 height 79
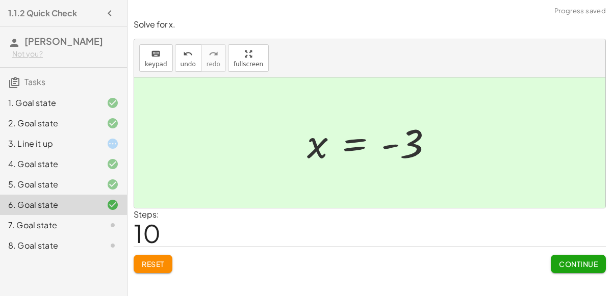
click at [566, 263] on span "Continue" at bounding box center [578, 264] width 39 height 9
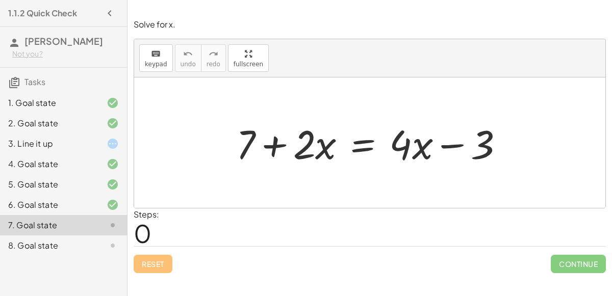
click at [54, 204] on div "6. Goal state" at bounding box center [49, 205] width 82 height 12
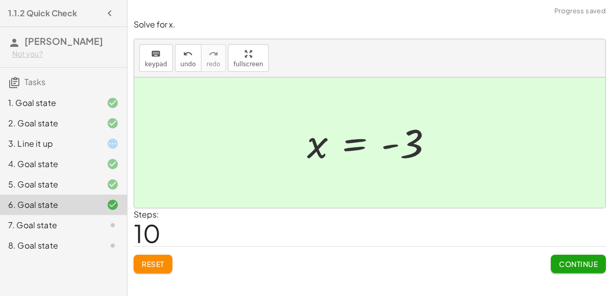
click at [53, 224] on div "7. Goal state" at bounding box center [49, 225] width 82 height 12
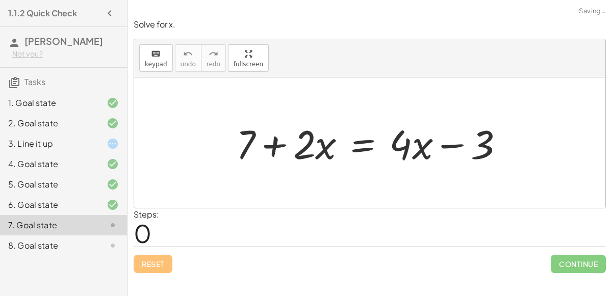
click at [459, 146] on div at bounding box center [374, 143] width 286 height 53
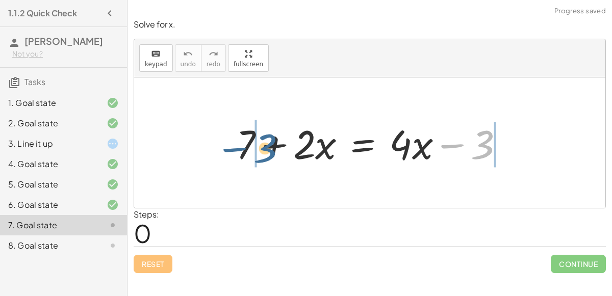
drag, startPoint x: 486, startPoint y: 150, endPoint x: 260, endPoint y: 156, distance: 226.4
click at [260, 156] on div at bounding box center [374, 143] width 286 height 53
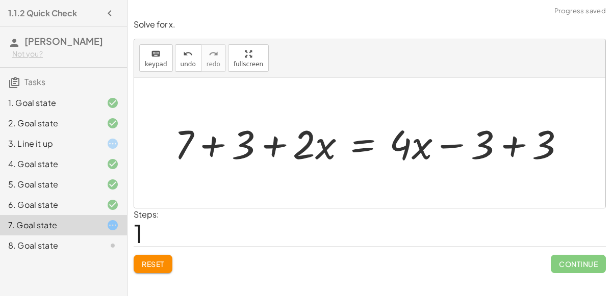
click at [271, 151] on div at bounding box center [373, 143] width 409 height 53
click at [215, 146] on div at bounding box center [373, 143] width 409 height 53
click at [510, 146] on div at bounding box center [396, 143] width 363 height 53
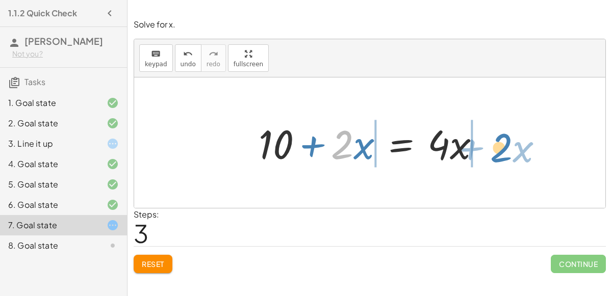
drag, startPoint x: 346, startPoint y: 146, endPoint x: 504, endPoint y: 149, distance: 158.1
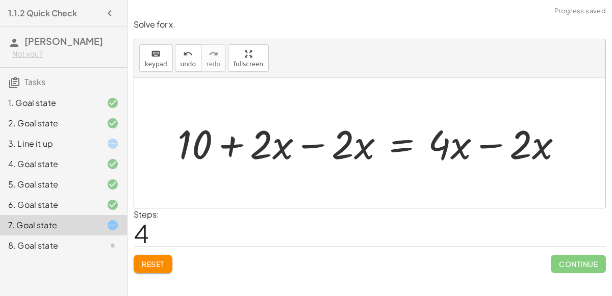
click at [497, 145] on div at bounding box center [373, 143] width 403 height 53
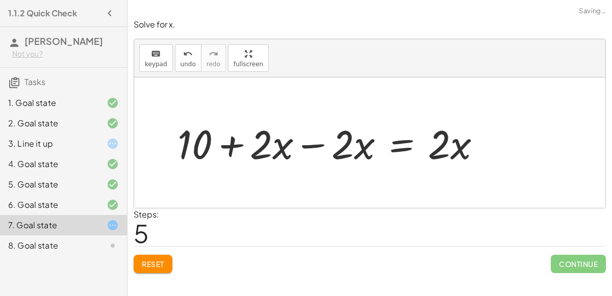
click at [320, 145] on div at bounding box center [333, 143] width 322 height 53
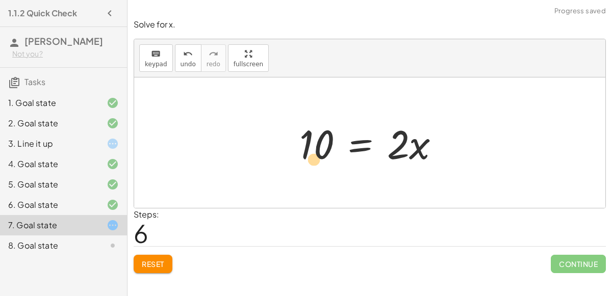
drag, startPoint x: 321, startPoint y: 144, endPoint x: 312, endPoint y: 160, distance: 18.1
click at [312, 160] on div at bounding box center [373, 143] width 159 height 53
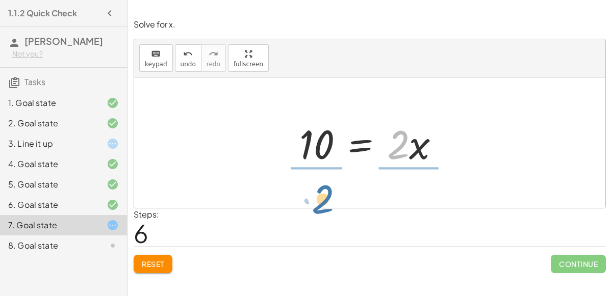
drag, startPoint x: 397, startPoint y: 146, endPoint x: 319, endPoint y: 199, distance: 93.9
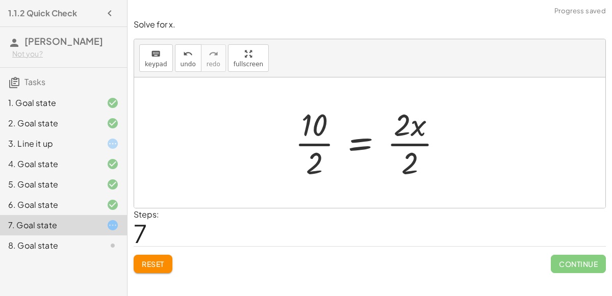
click at [312, 150] on div at bounding box center [373, 143] width 166 height 79
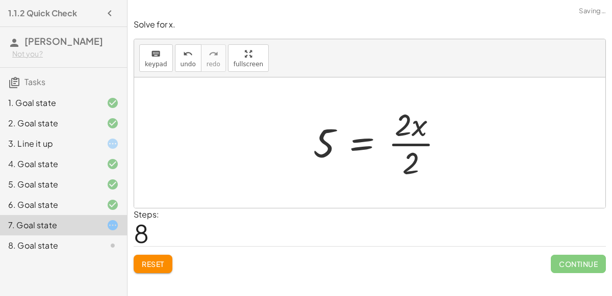
click at [408, 143] on div at bounding box center [382, 143] width 149 height 79
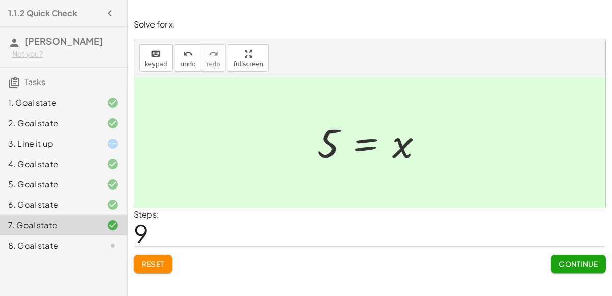
click at [559, 267] on span "Continue" at bounding box center [578, 264] width 39 height 9
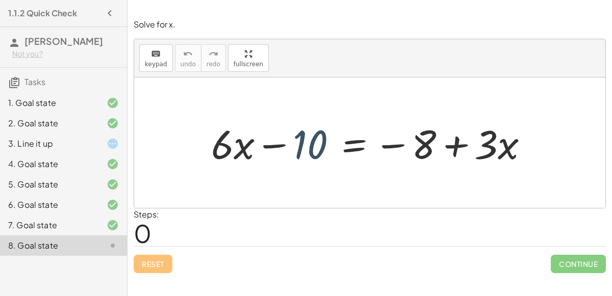
click at [304, 139] on div at bounding box center [374, 143] width 336 height 53
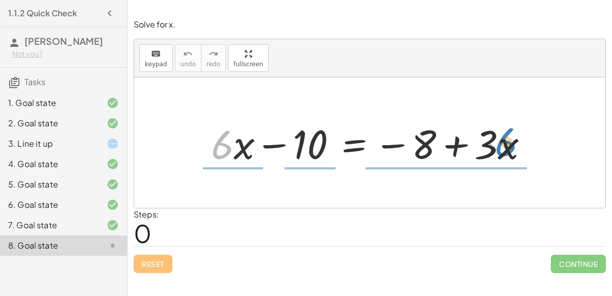
drag, startPoint x: 220, startPoint y: 145, endPoint x: 521, endPoint y: 144, distance: 300.8
click at [521, 144] on div at bounding box center [374, 143] width 336 height 53
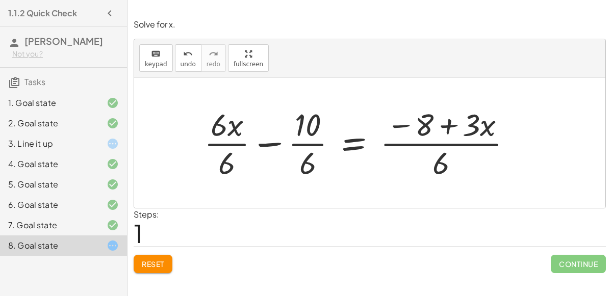
click at [135, 259] on button "Reset" at bounding box center [153, 264] width 39 height 18
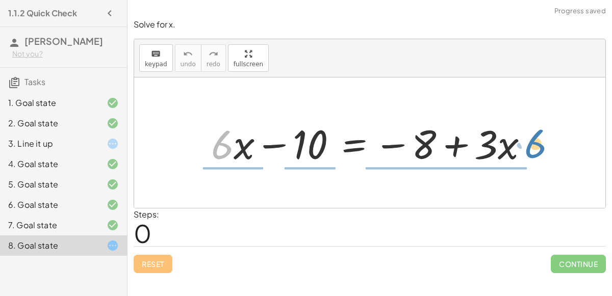
drag, startPoint x: 231, startPoint y: 139, endPoint x: 546, endPoint y: 139, distance: 315.1
click at [546, 139] on div "· 6 + · x + · 6 · x − 10 = − 8 + · 3 · x" at bounding box center [369, 143] width 471 height 131
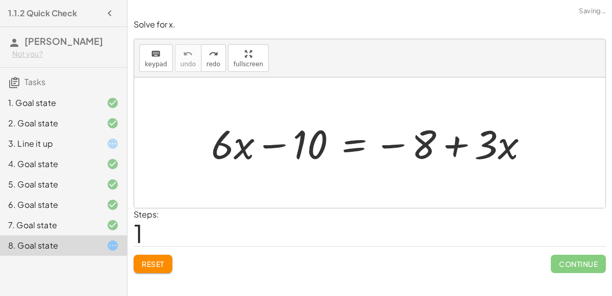
click at [147, 264] on span "Reset" at bounding box center [153, 264] width 22 height 9
click at [452, 150] on div at bounding box center [374, 143] width 336 height 53
click at [262, 145] on div at bounding box center [374, 143] width 336 height 53
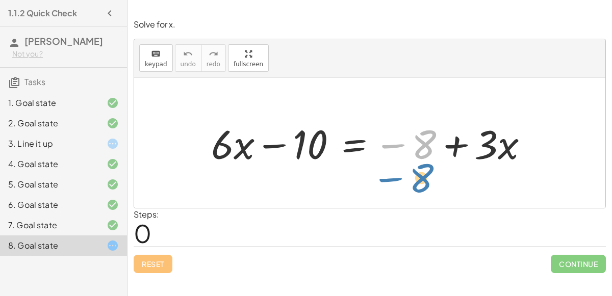
drag, startPoint x: 417, startPoint y: 149, endPoint x: 422, endPoint y: 182, distance: 33.0
click at [418, 146] on div at bounding box center [374, 143] width 336 height 53
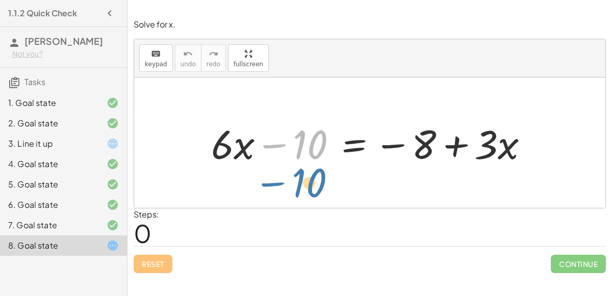
drag, startPoint x: 309, startPoint y: 144, endPoint x: 306, endPoint y: 183, distance: 38.8
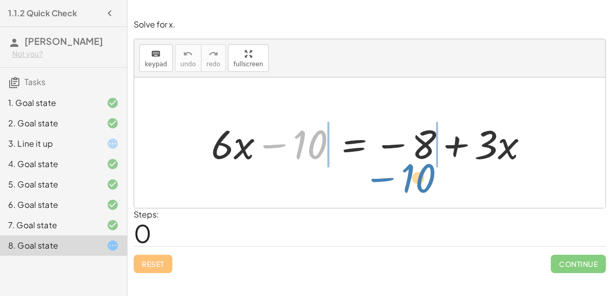
drag, startPoint x: 308, startPoint y: 142, endPoint x: 412, endPoint y: 169, distance: 108.0
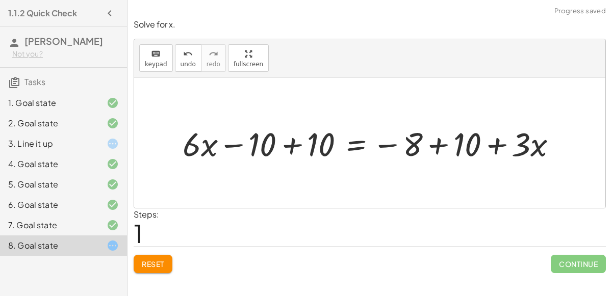
click at [296, 146] on div at bounding box center [373, 142] width 393 height 43
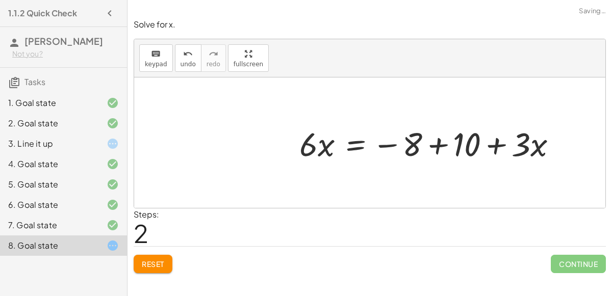
click at [434, 145] on div at bounding box center [432, 142] width 276 height 43
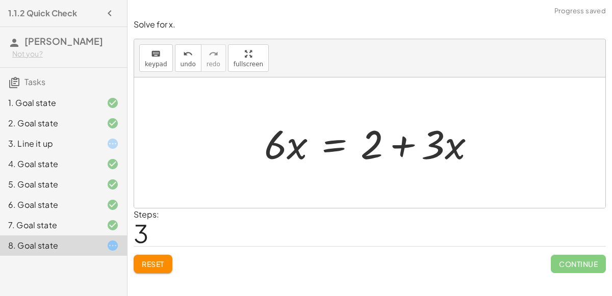
click at [278, 154] on div at bounding box center [373, 143] width 229 height 53
click at [146, 267] on span "Reset" at bounding box center [153, 264] width 22 height 9
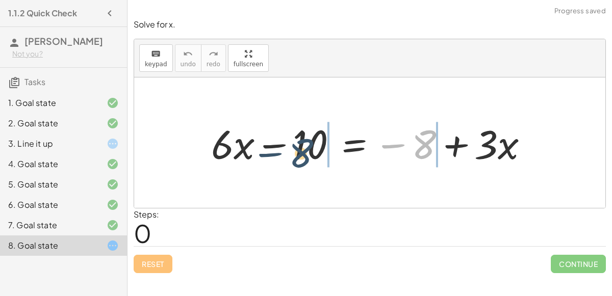
drag, startPoint x: 420, startPoint y: 144, endPoint x: 294, endPoint y: 153, distance: 126.3
click at [294, 153] on div at bounding box center [374, 143] width 336 height 53
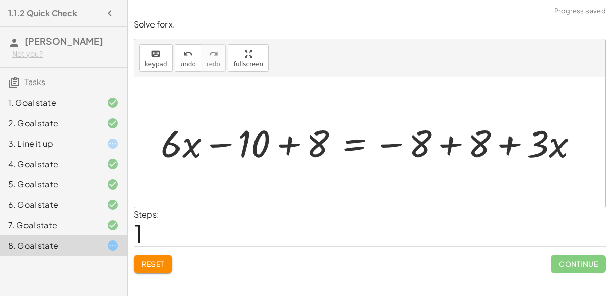
click at [282, 143] on div at bounding box center [372, 142] width 392 height 45
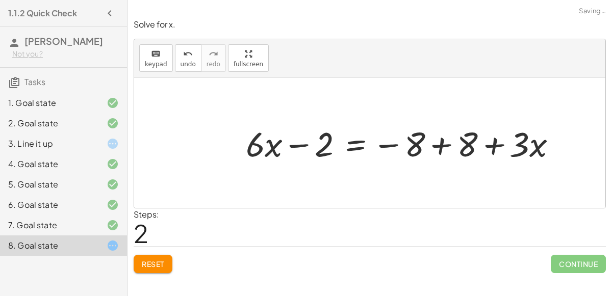
click at [435, 146] on div at bounding box center [405, 142] width 329 height 45
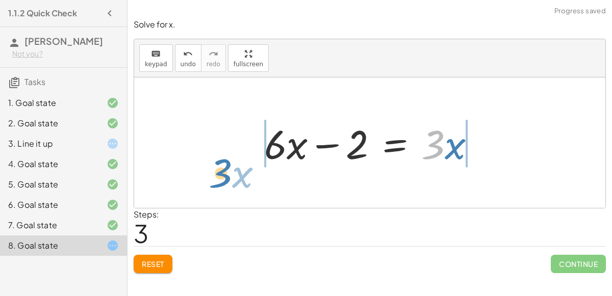
drag, startPoint x: 443, startPoint y: 145, endPoint x: 234, endPoint y: 170, distance: 211.1
click at [234, 170] on div "+ · 6 · x − 10 = − 8 + · 3 · x + · 6 · x − 10 + 8 = − 8 + 8 + · 3 · x + · 6 · x…" at bounding box center [369, 143] width 471 height 131
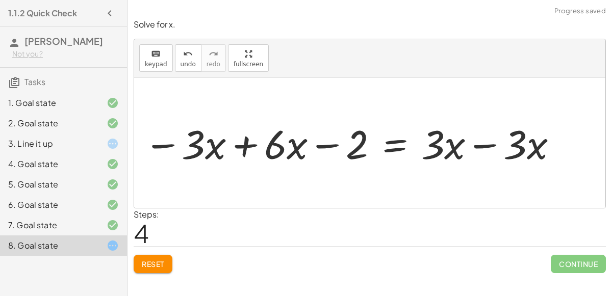
click at [246, 147] on div at bounding box center [356, 143] width 390 height 48
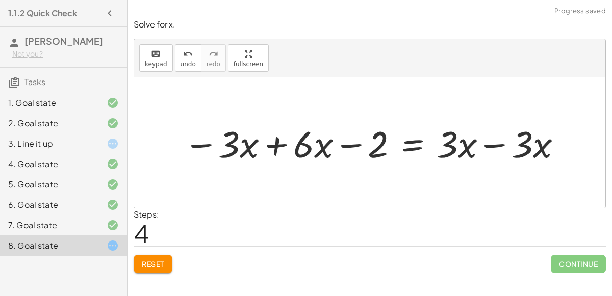
click at [278, 148] on div at bounding box center [373, 143] width 390 height 48
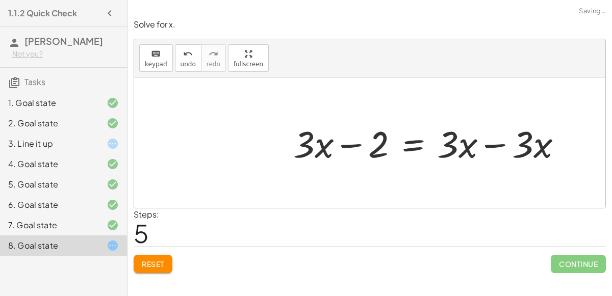
click at [502, 146] on div at bounding box center [431, 143] width 287 height 48
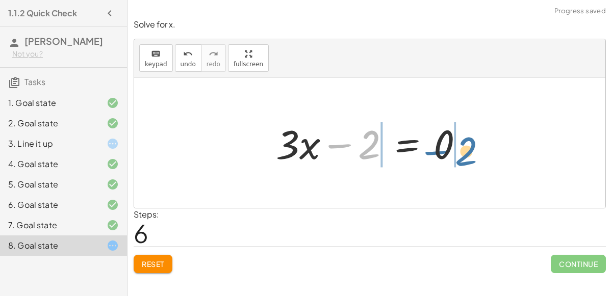
drag, startPoint x: 372, startPoint y: 147, endPoint x: 469, endPoint y: 153, distance: 97.1
click at [469, 153] on div at bounding box center [374, 143] width 206 height 53
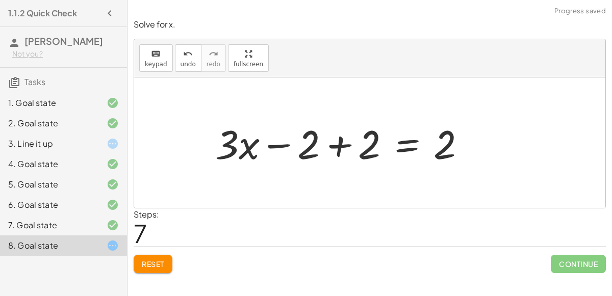
click at [336, 147] on div at bounding box center [344, 143] width 269 height 53
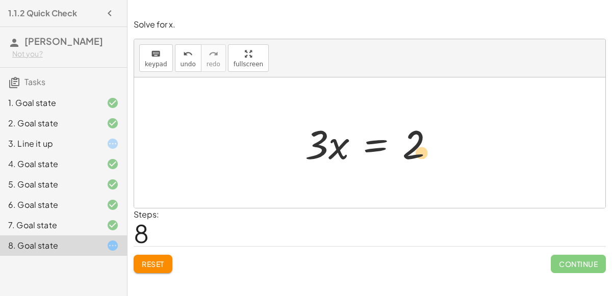
drag, startPoint x: 414, startPoint y: 148, endPoint x: 426, endPoint y: 155, distance: 14.2
click at [426, 155] on div at bounding box center [374, 143] width 148 height 53
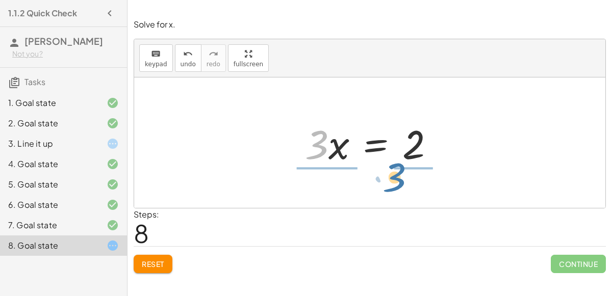
drag, startPoint x: 318, startPoint y: 146, endPoint x: 396, endPoint y: 178, distance: 84.6
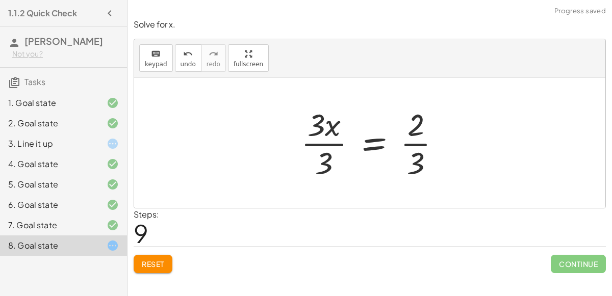
click at [329, 144] on div at bounding box center [375, 143] width 158 height 79
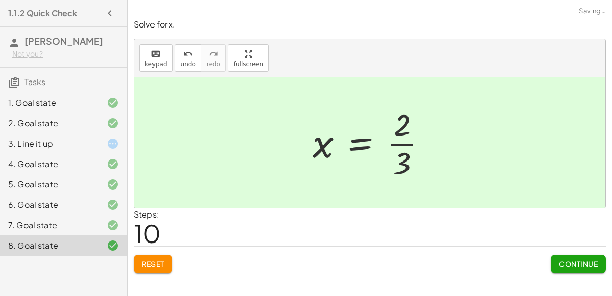
click at [422, 146] on div at bounding box center [373, 143] width 133 height 79
click at [566, 266] on span "Continue" at bounding box center [578, 264] width 39 height 9
